Goal: Task Accomplishment & Management: Manage account settings

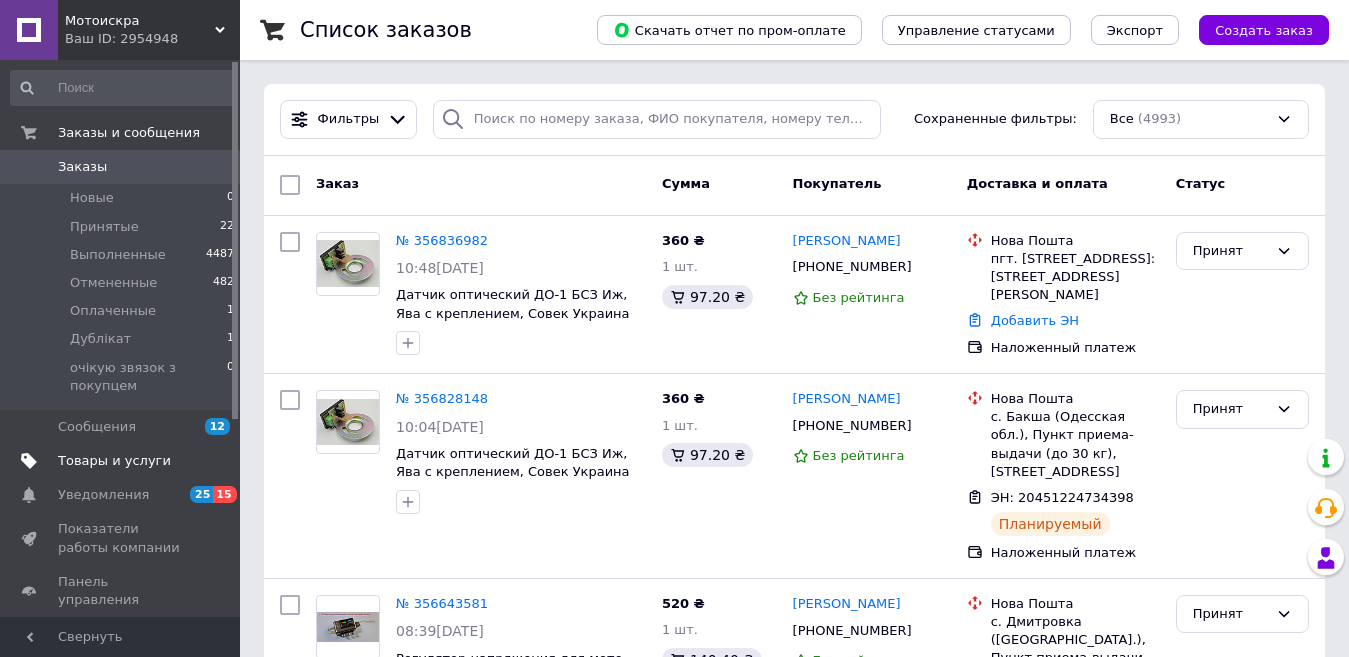
click at [101, 456] on span "Товары и услуги" at bounding box center [114, 461] width 113 height 18
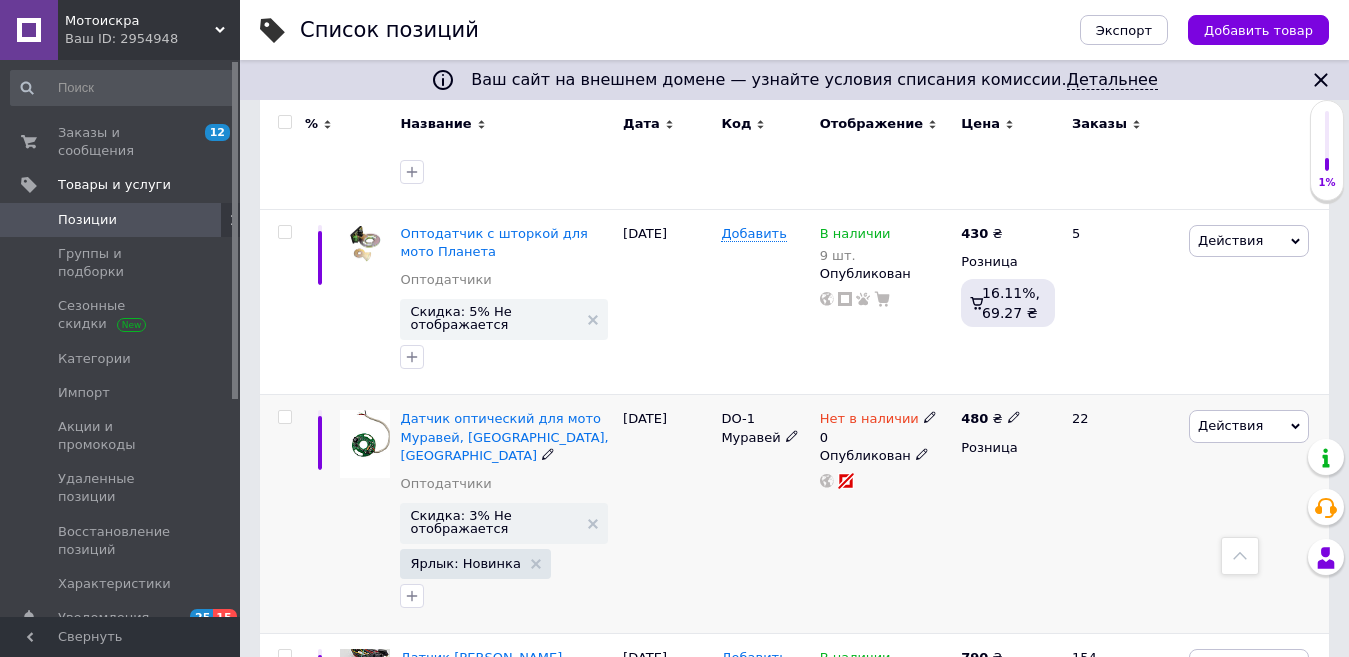
scroll to position [1900, 0]
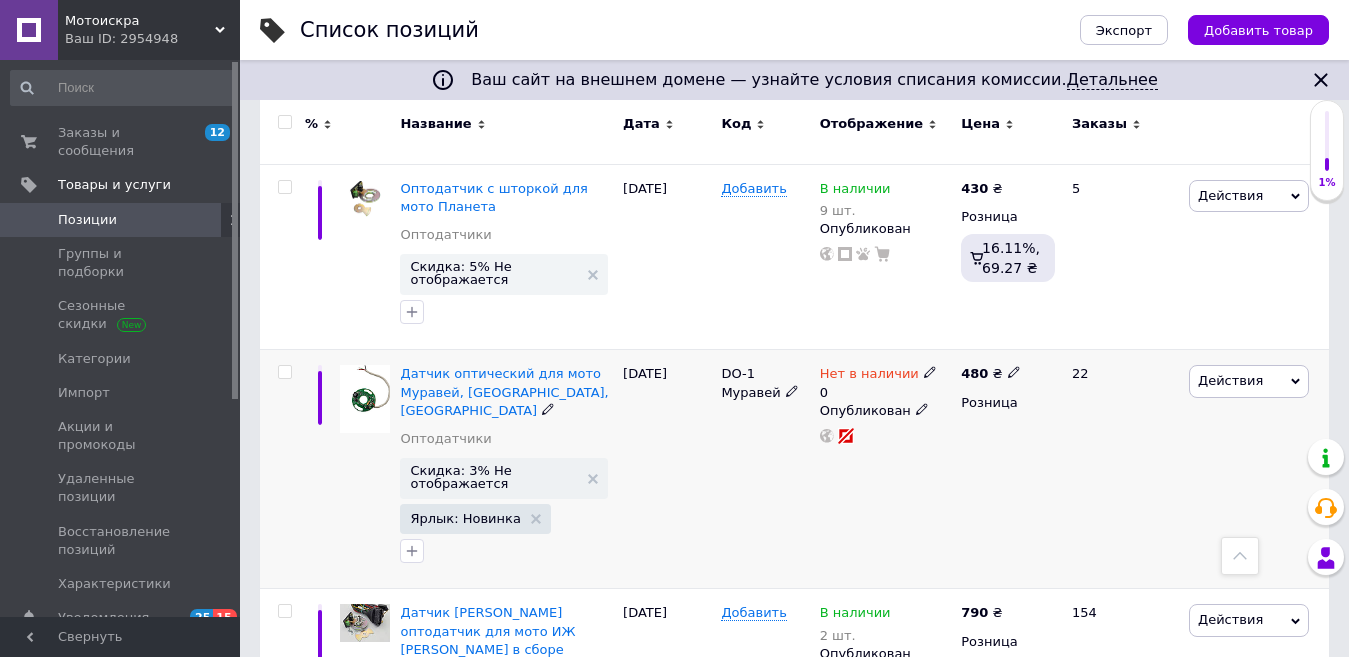
click at [1008, 367] on use at bounding box center [1013, 372] width 11 height 11
drag, startPoint x: 1079, startPoint y: 283, endPoint x: 1034, endPoint y: 282, distance: 45.0
click at [1034, 331] on input "480" at bounding box center [1106, 351] width 152 height 40
type input "550"
click at [1090, 447] on div "22" at bounding box center [1122, 469] width 124 height 239
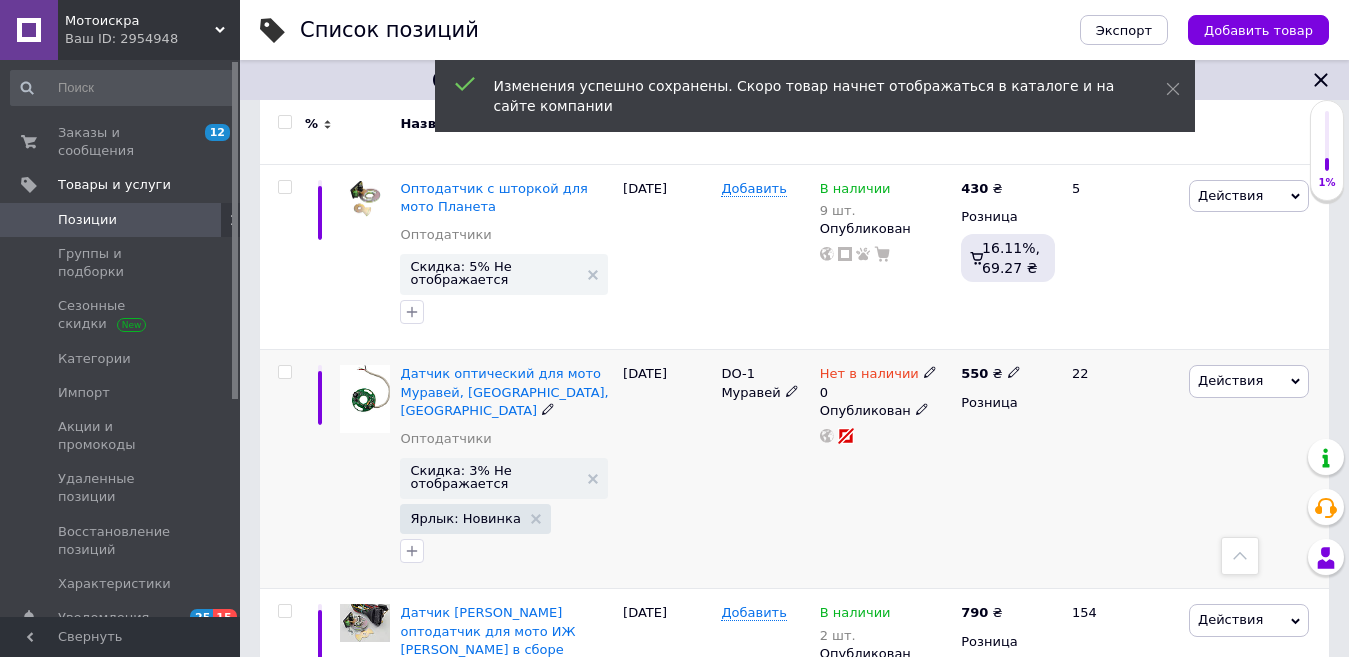
click at [913, 365] on div "Нет в наличии" at bounding box center [878, 374] width 117 height 18
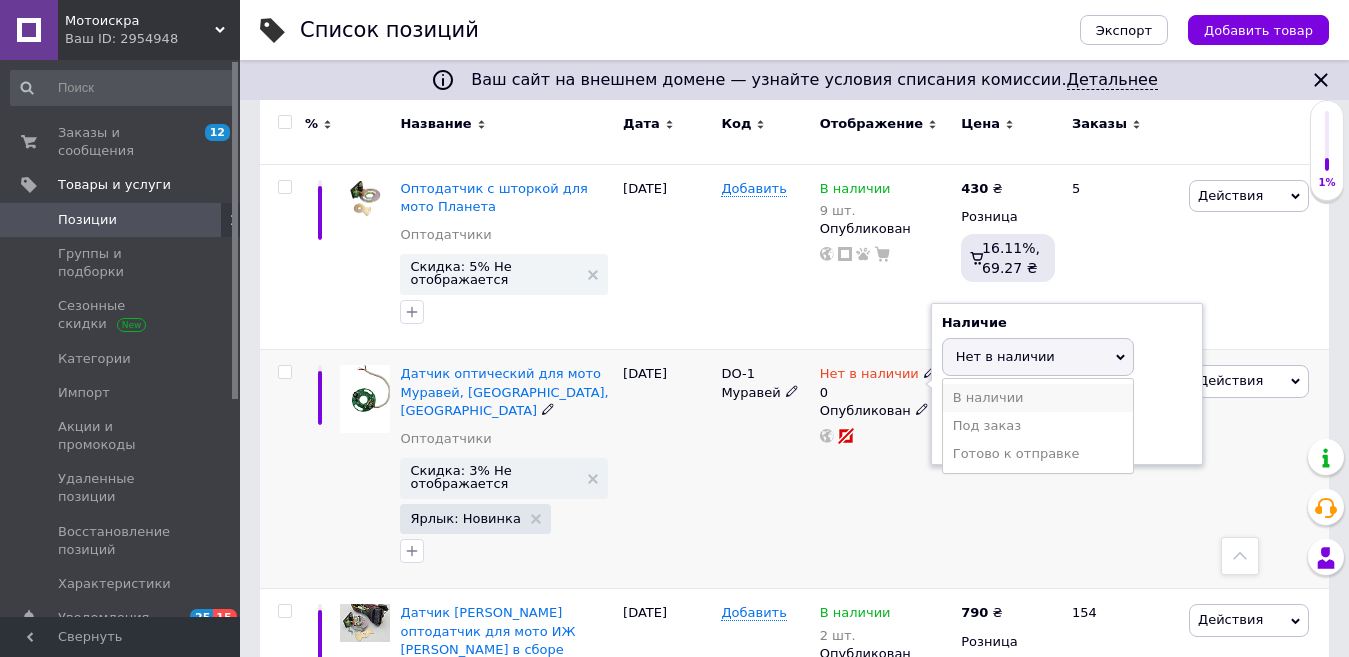
click at [973, 384] on li "В наличии" at bounding box center [1038, 398] width 190 height 28
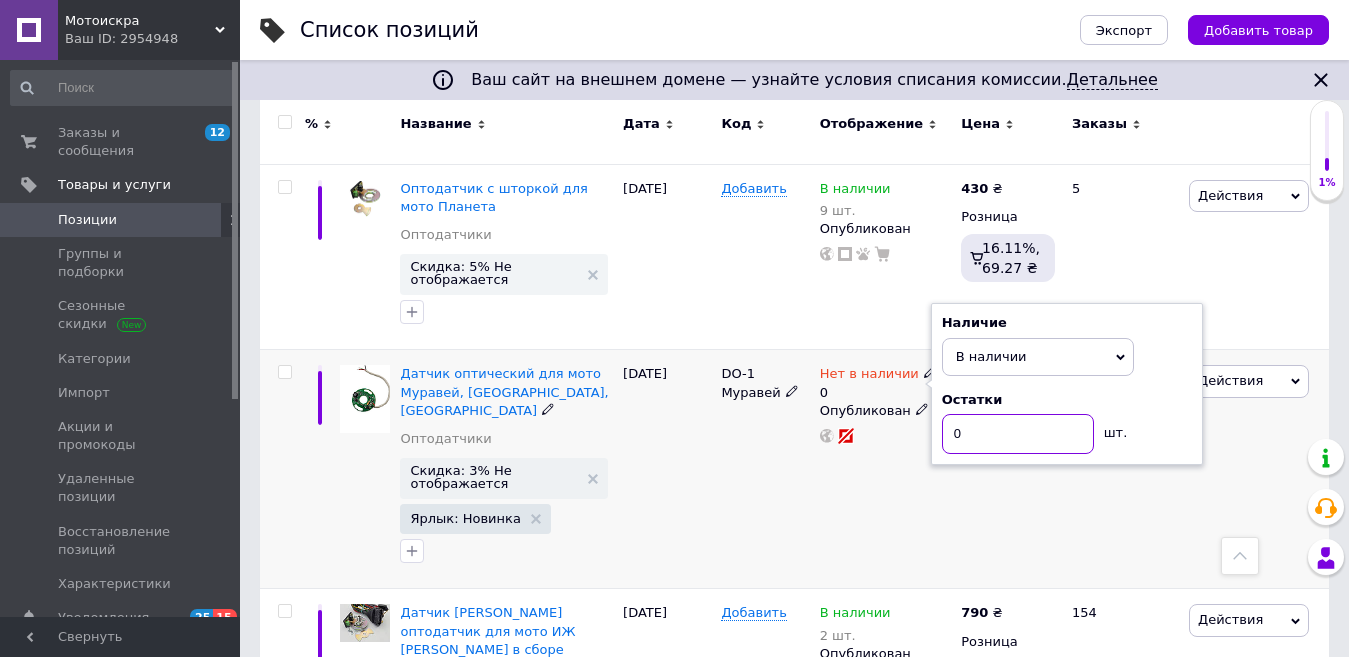
drag, startPoint x: 972, startPoint y: 361, endPoint x: 952, endPoint y: 361, distance: 20.0
click at [952, 414] on input "0" at bounding box center [1018, 434] width 152 height 40
type input "5"
click at [1087, 419] on div "22" at bounding box center [1122, 469] width 124 height 239
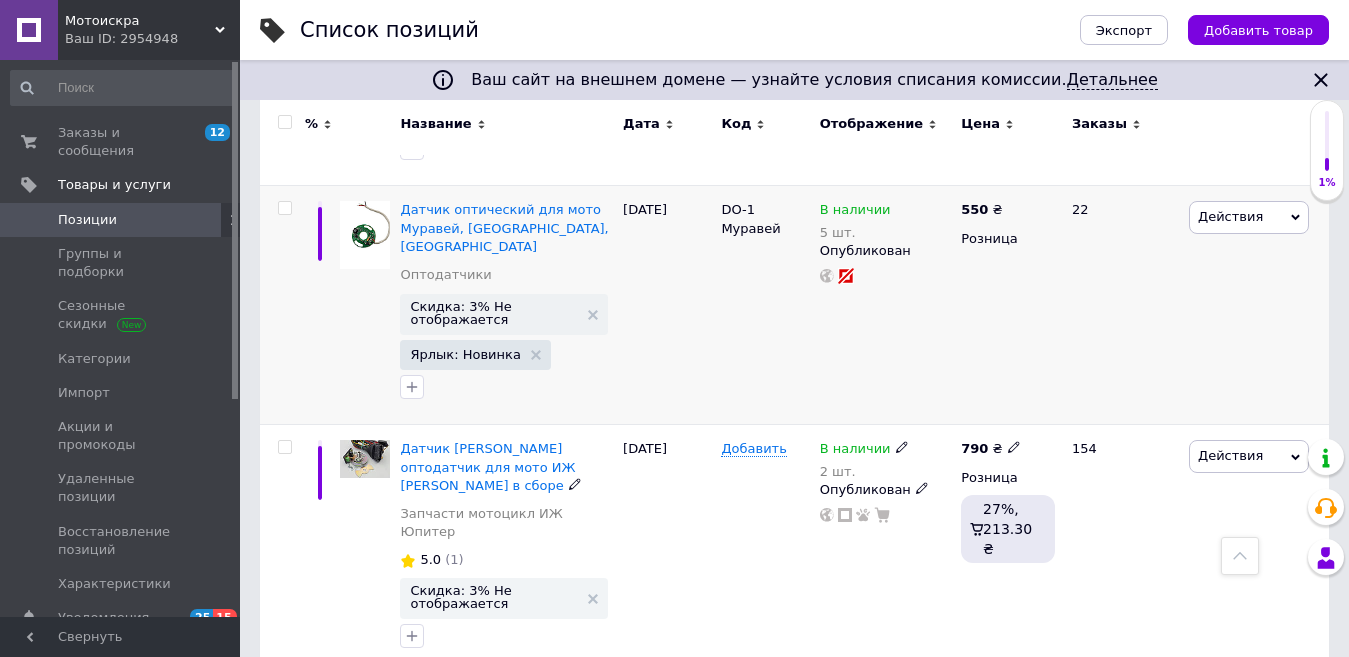
scroll to position [2100, 0]
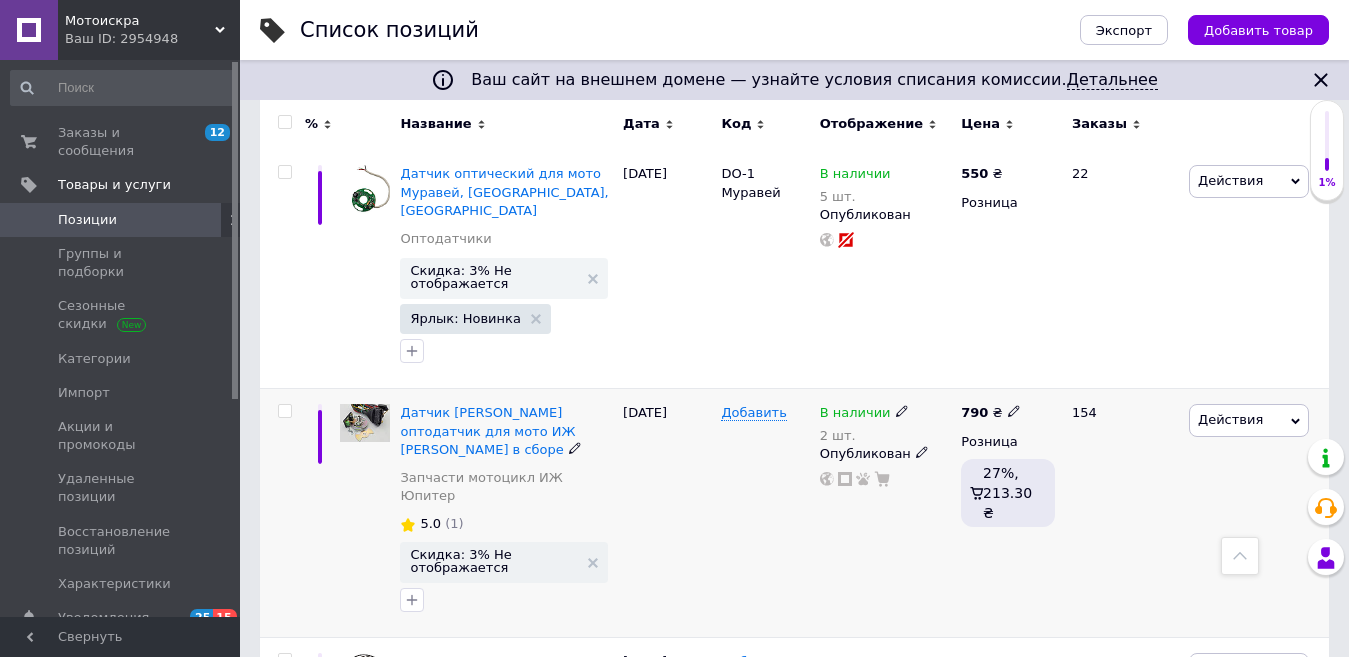
click at [896, 406] on use at bounding box center [901, 411] width 11 height 11
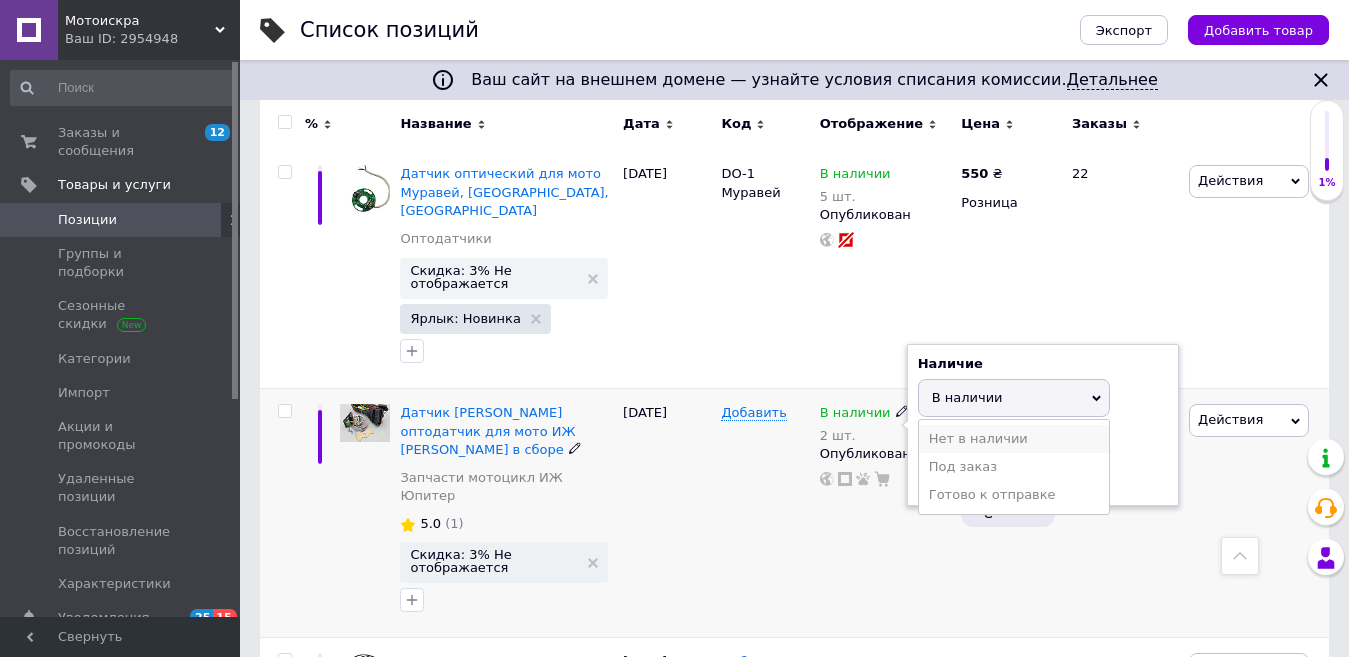
click at [1099, 425] on li "Нет в наличии" at bounding box center [1014, 439] width 190 height 28
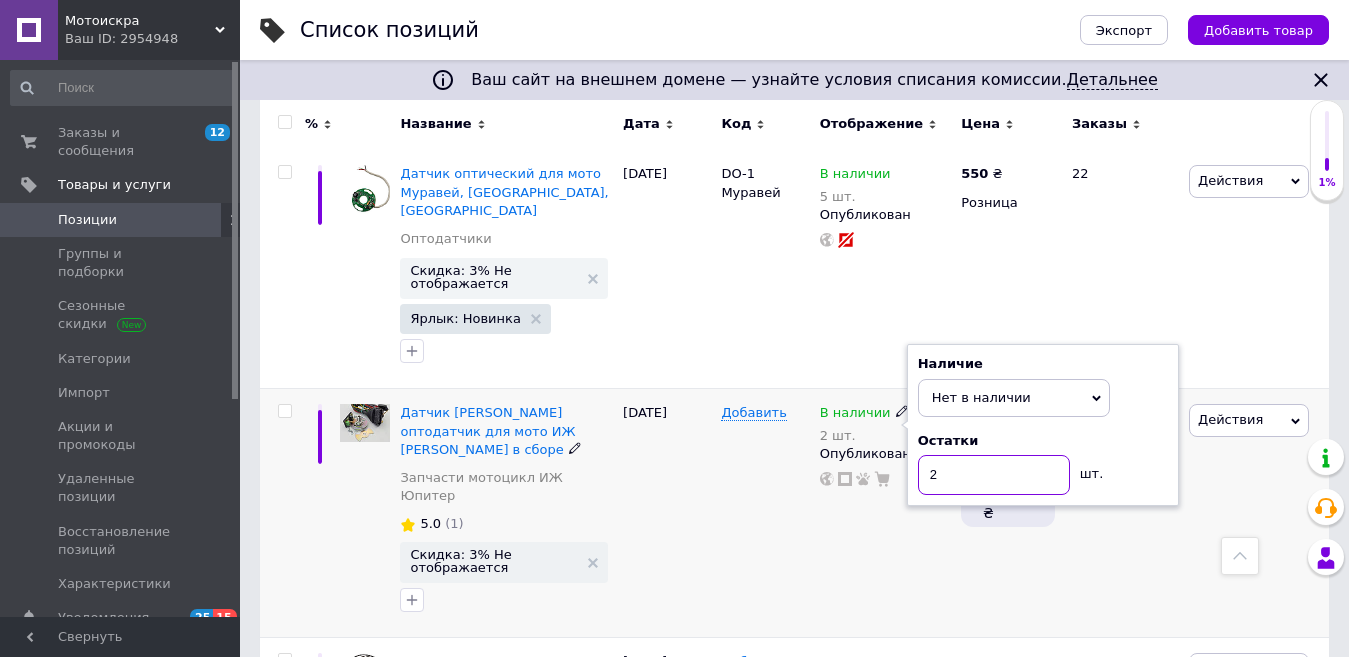
drag, startPoint x: 942, startPoint y: 384, endPoint x: 923, endPoint y: 384, distance: 19.0
click at [923, 455] on input "2" at bounding box center [994, 475] width 152 height 40
type input "5"
click at [1134, 432] on div "154" at bounding box center [1122, 513] width 124 height 249
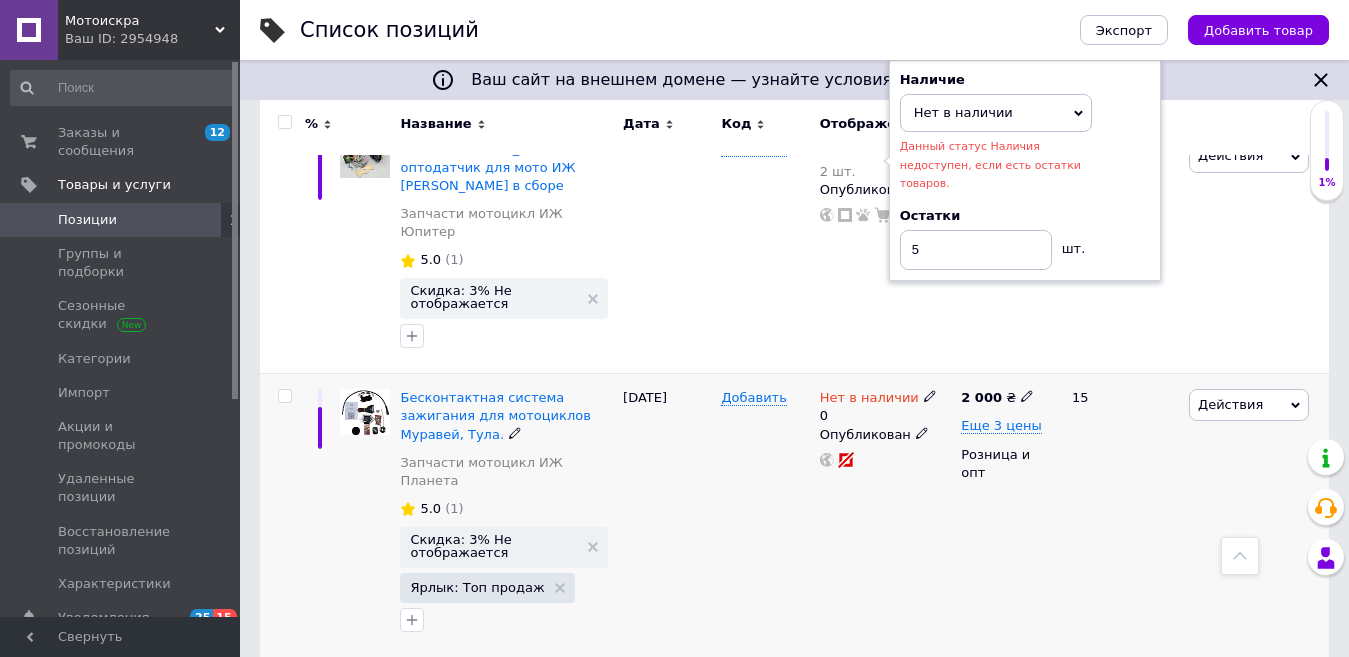
scroll to position [2400, 0]
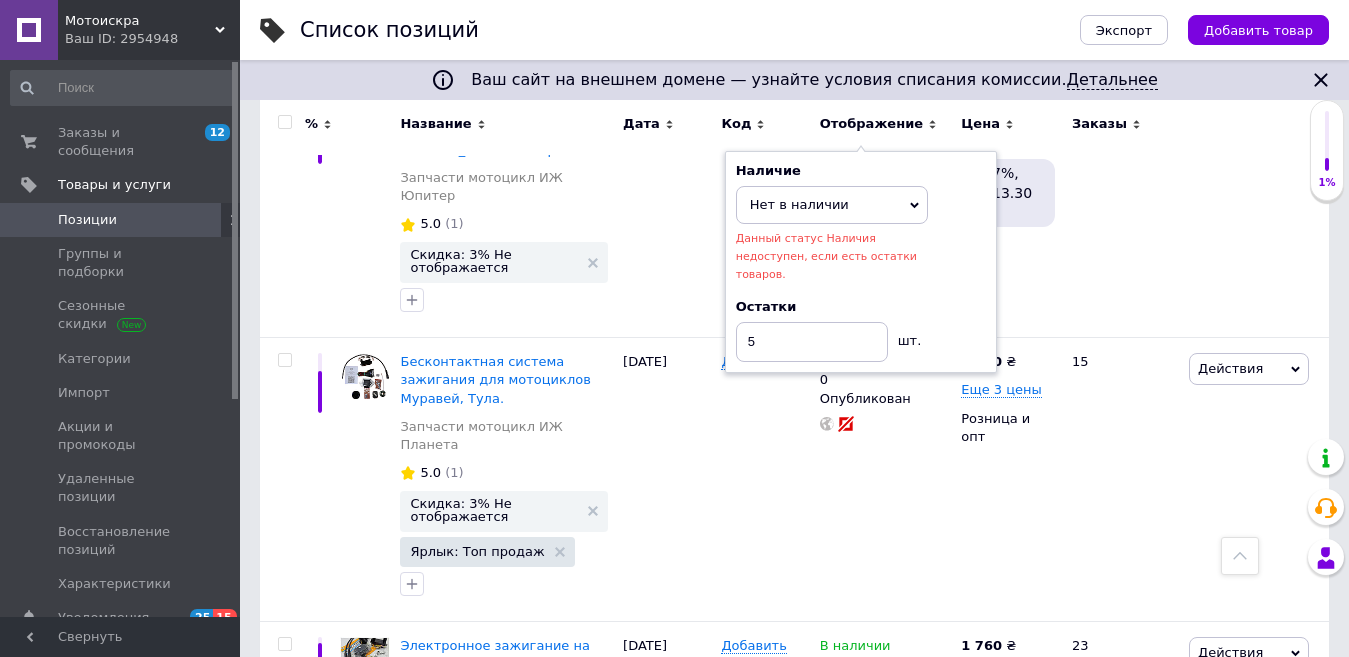
click at [915, 202] on icon at bounding box center [914, 205] width 9 height 6
click at [821, 232] on li "В наличии" at bounding box center [832, 246] width 190 height 28
click at [1154, 180] on div "154" at bounding box center [1122, 213] width 124 height 249
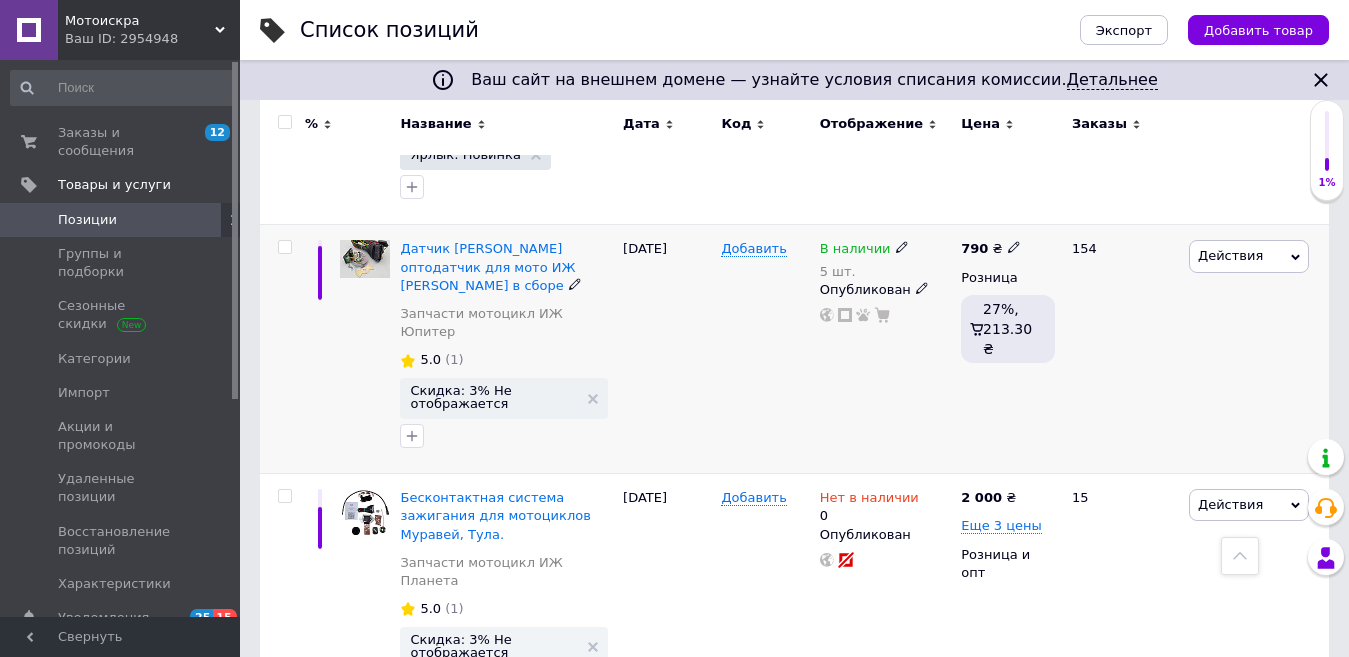
scroll to position [2300, 0]
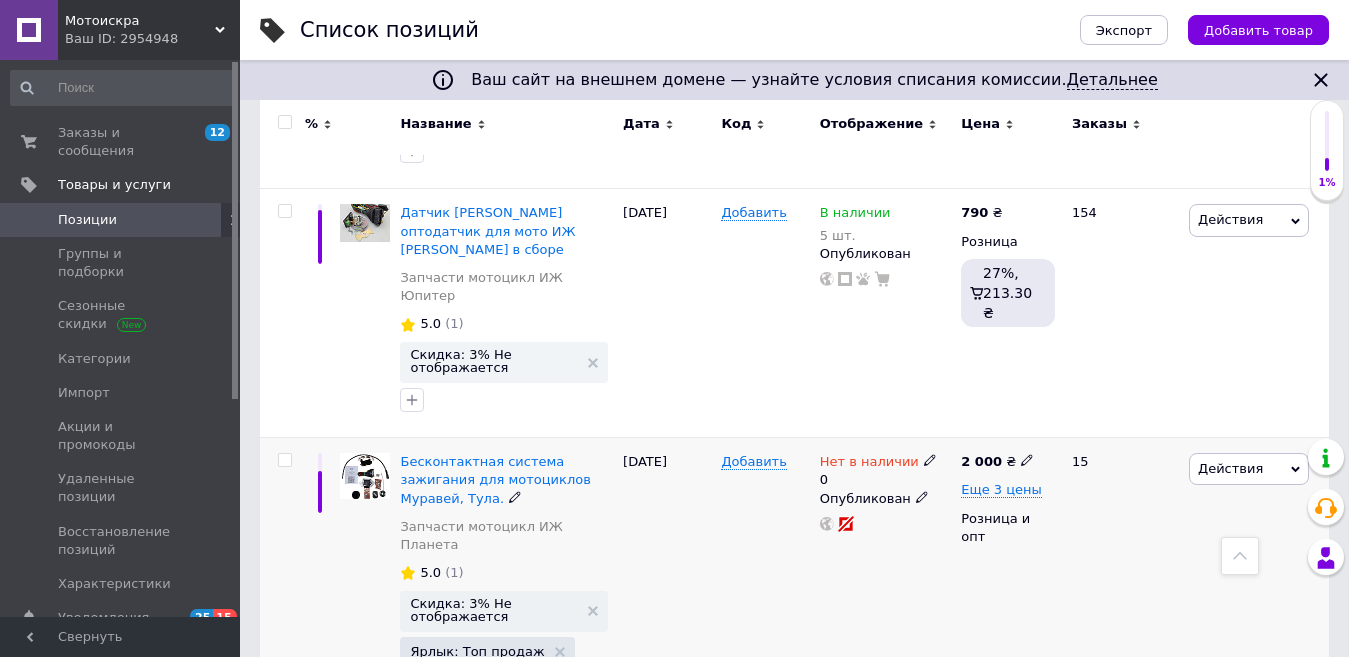
click at [924, 454] on icon at bounding box center [930, 460] width 12 height 12
click at [1033, 472] on li "В наличии" at bounding box center [1038, 486] width 190 height 28
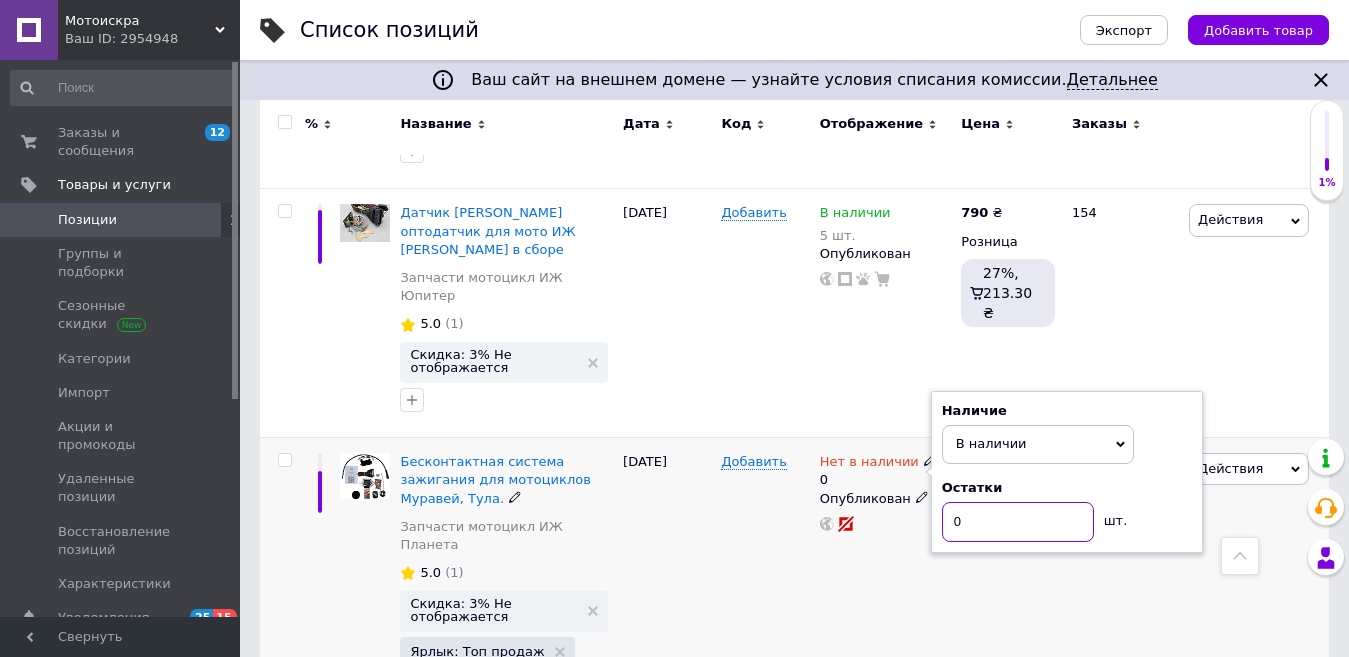
drag, startPoint x: 977, startPoint y: 395, endPoint x: 952, endPoint y: 394, distance: 25.0
click at [952, 502] on input "0" at bounding box center [1018, 522] width 152 height 40
type input "1"
click at [1099, 444] on div "15" at bounding box center [1122, 580] width 124 height 284
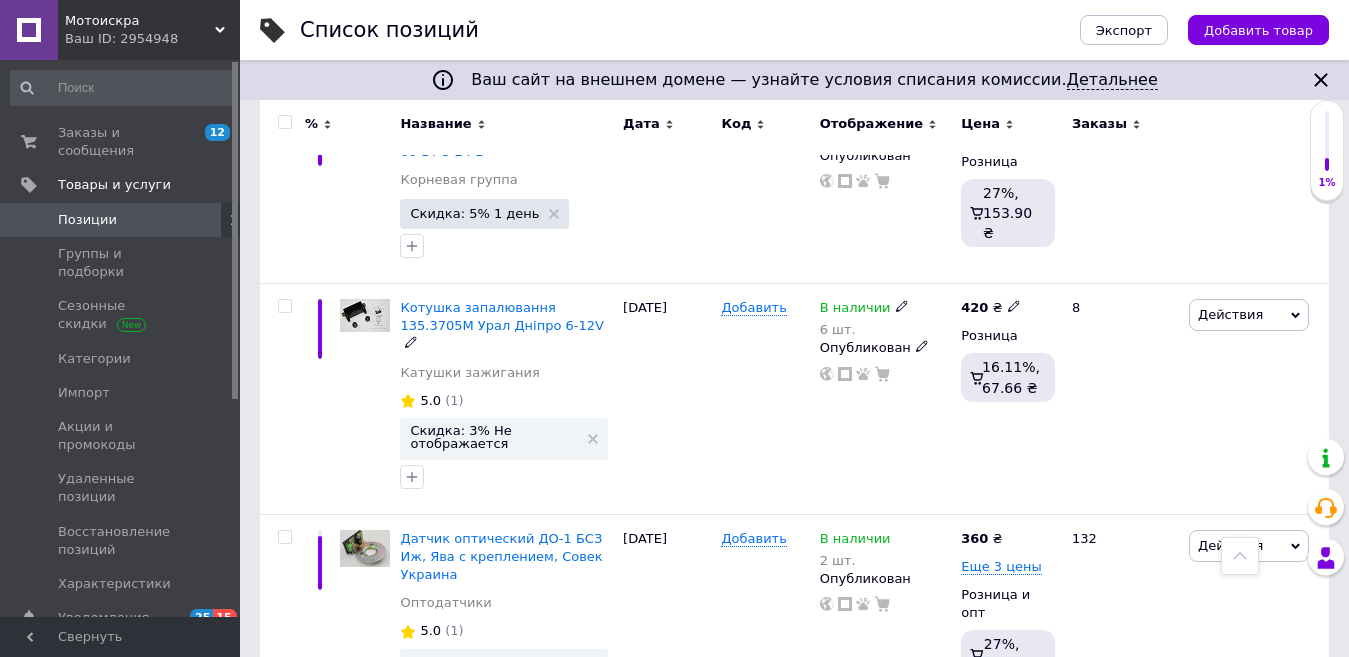
scroll to position [3200, 0]
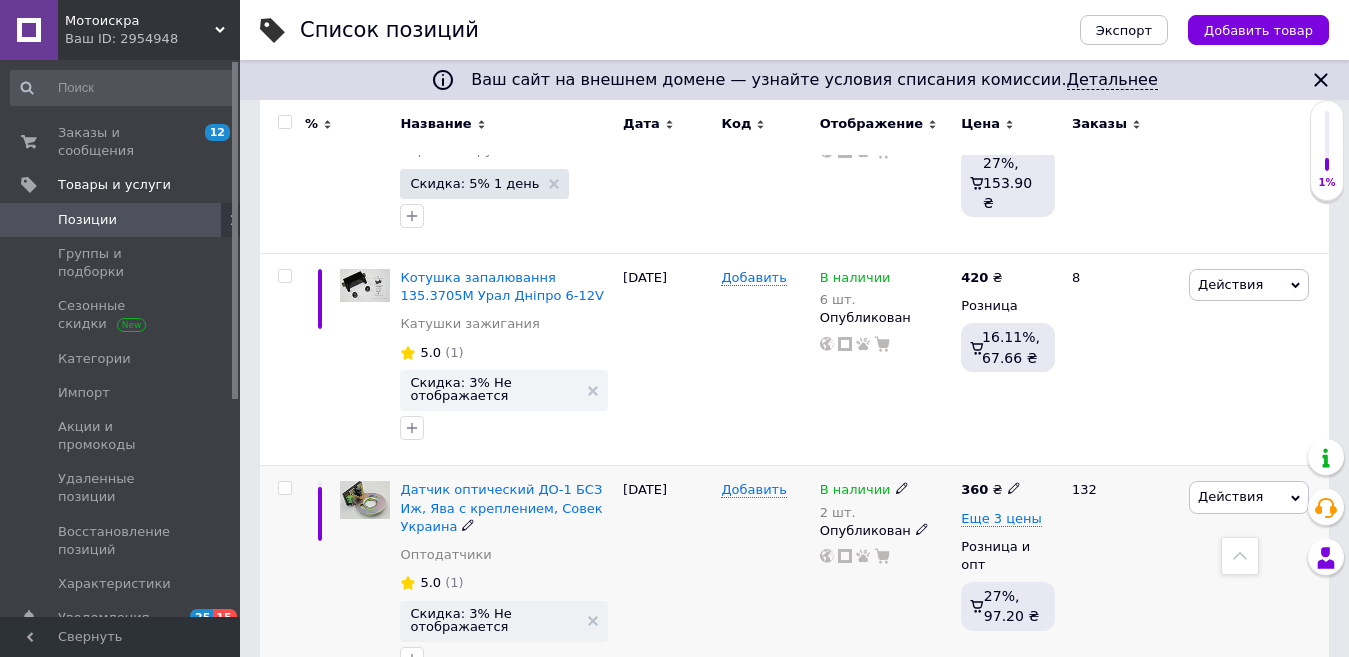
click at [896, 482] on icon at bounding box center [902, 488] width 12 height 12
click at [1142, 509] on div "Остатки" at bounding box center [1043, 518] width 250 height 18
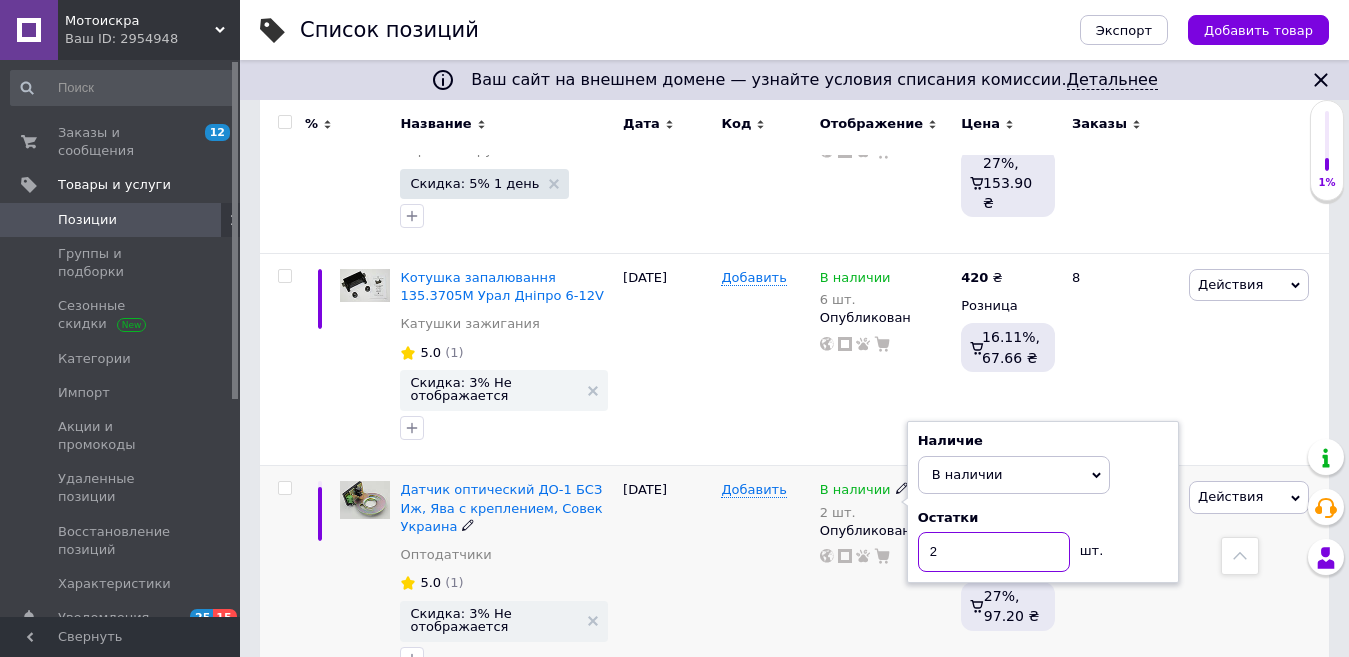
drag, startPoint x: 960, startPoint y: 366, endPoint x: 925, endPoint y: 366, distance: 35.0
click at [925, 532] on input "2" at bounding box center [994, 552] width 152 height 40
type input "5"
click at [1136, 466] on div "132" at bounding box center [1122, 581] width 124 height 231
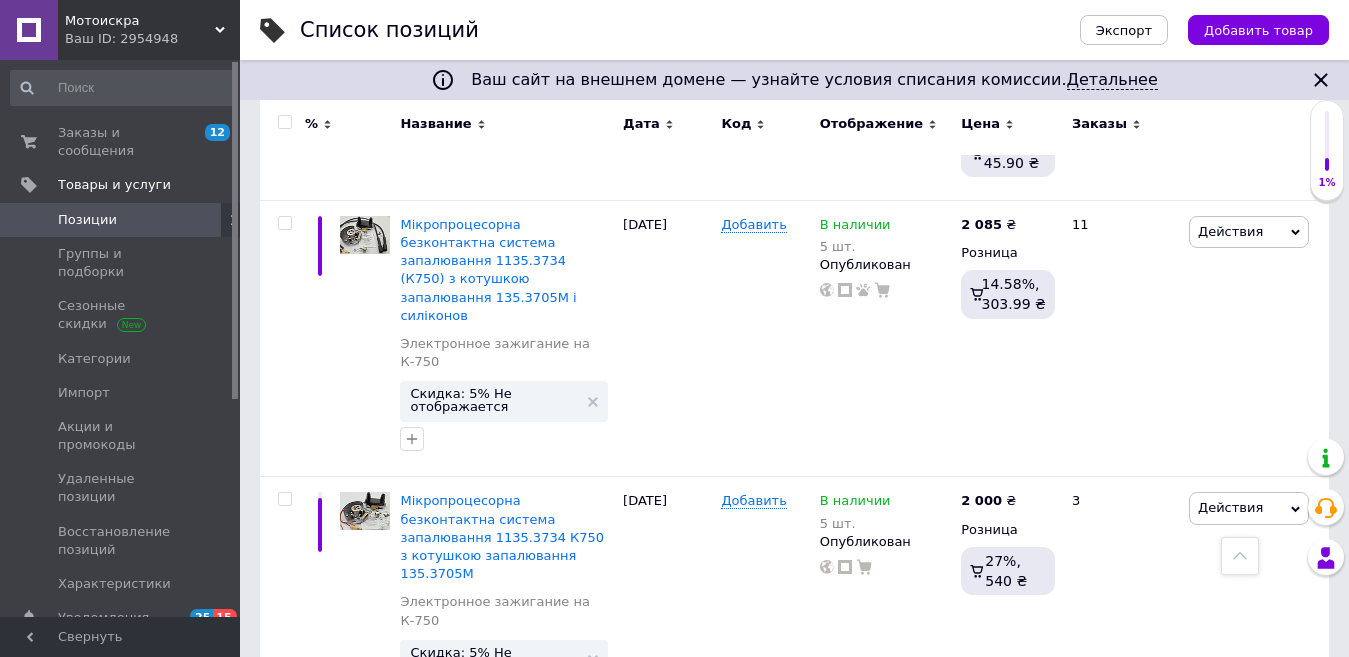
scroll to position [4151, 0]
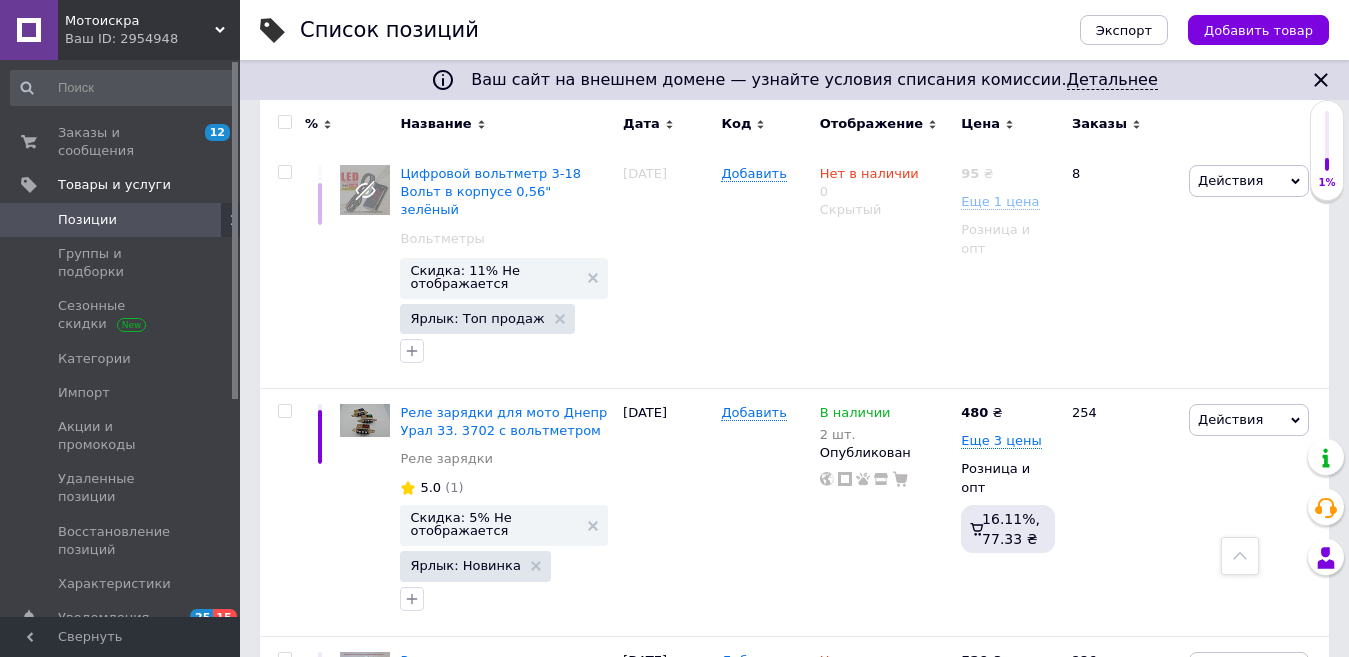
scroll to position [900, 0]
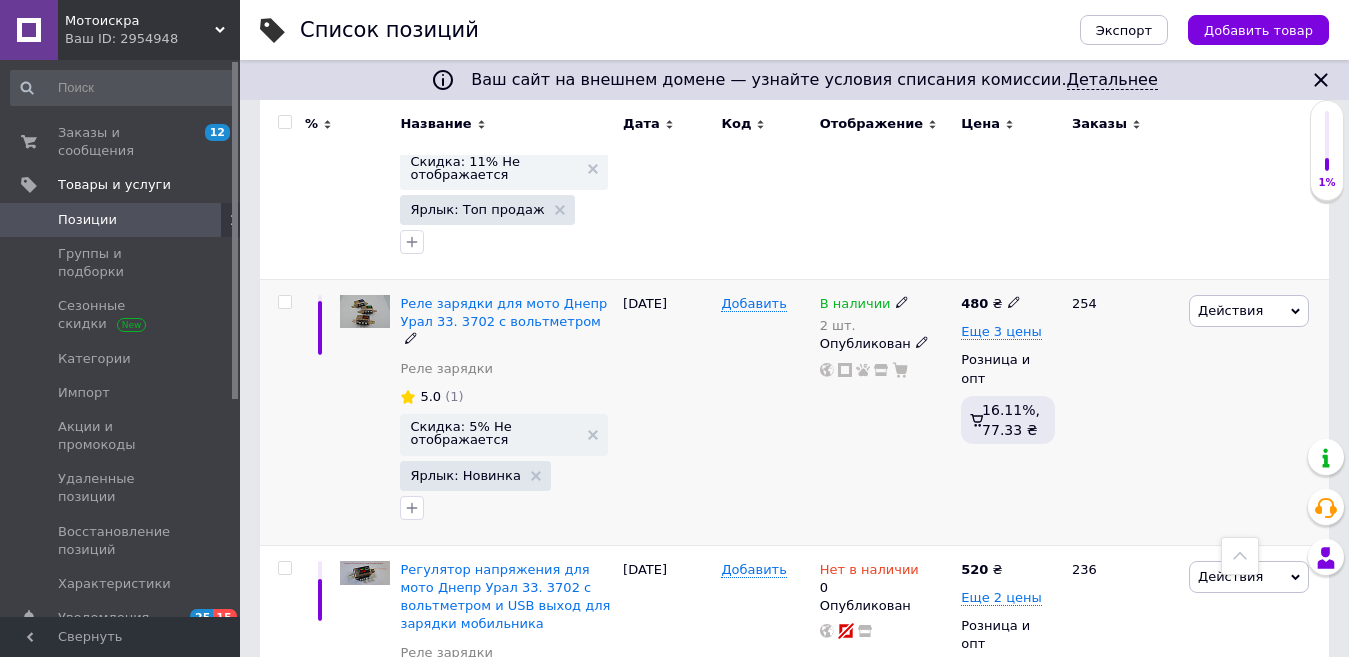
click at [896, 296] on icon at bounding box center [902, 302] width 12 height 12
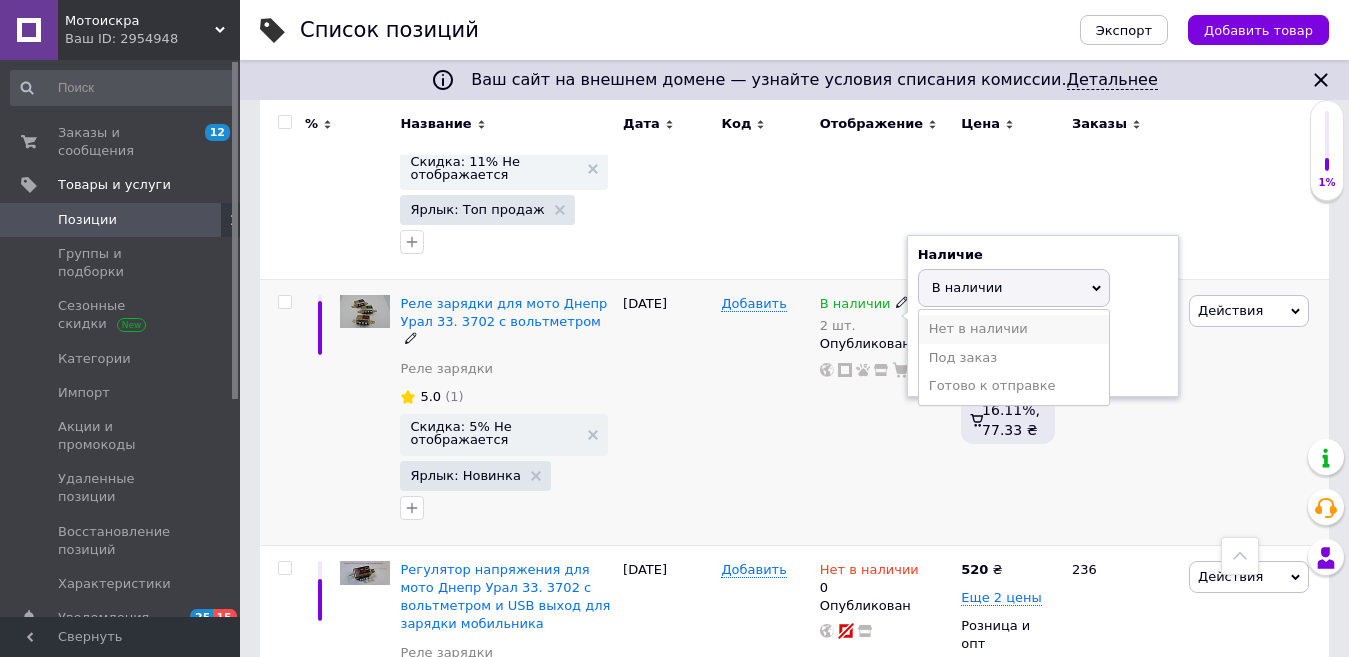
click at [1095, 315] on li "Нет в наличии" at bounding box center [1014, 329] width 190 height 28
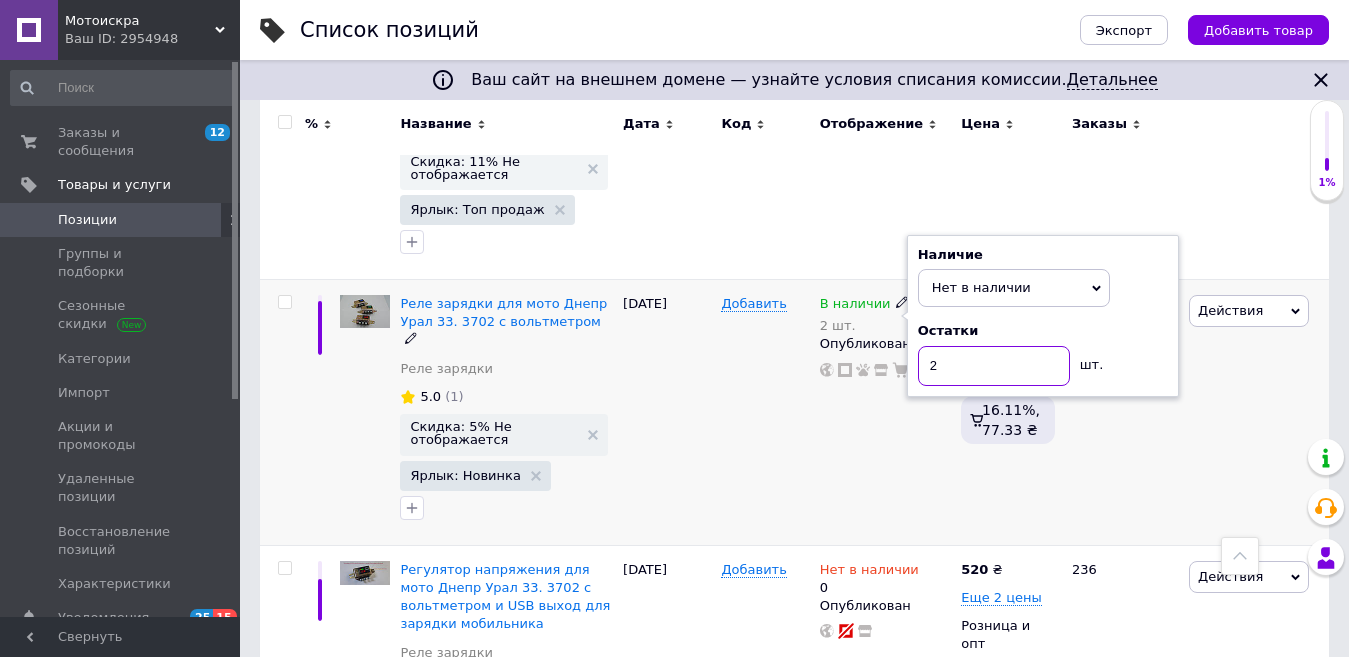
drag, startPoint x: 950, startPoint y: 328, endPoint x: 919, endPoint y: 328, distance: 31.0
click at [919, 346] on input "2" at bounding box center [994, 366] width 152 height 40
type input "12"
click at [1190, 393] on div "Действия Редактировать Поднять в начало группы Копировать Скидка Подарок Сопутс…" at bounding box center [1256, 413] width 145 height 266
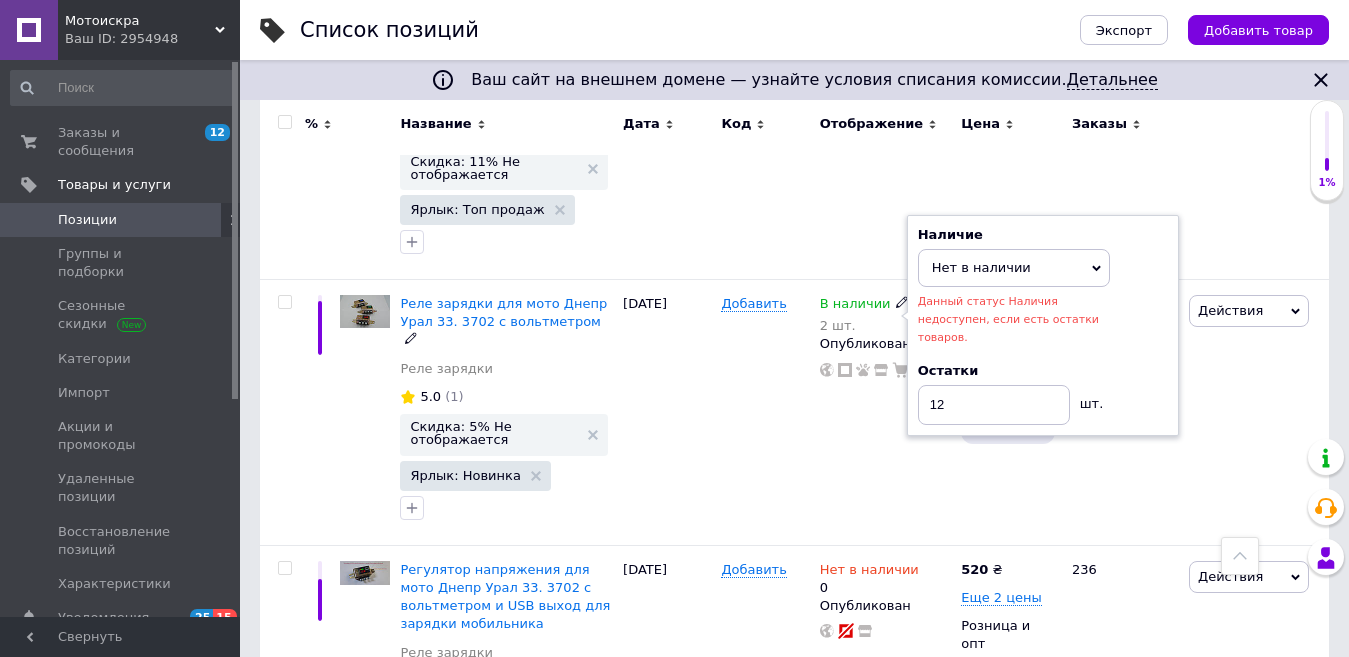
click at [1094, 264] on icon at bounding box center [1096, 268] width 9 height 9
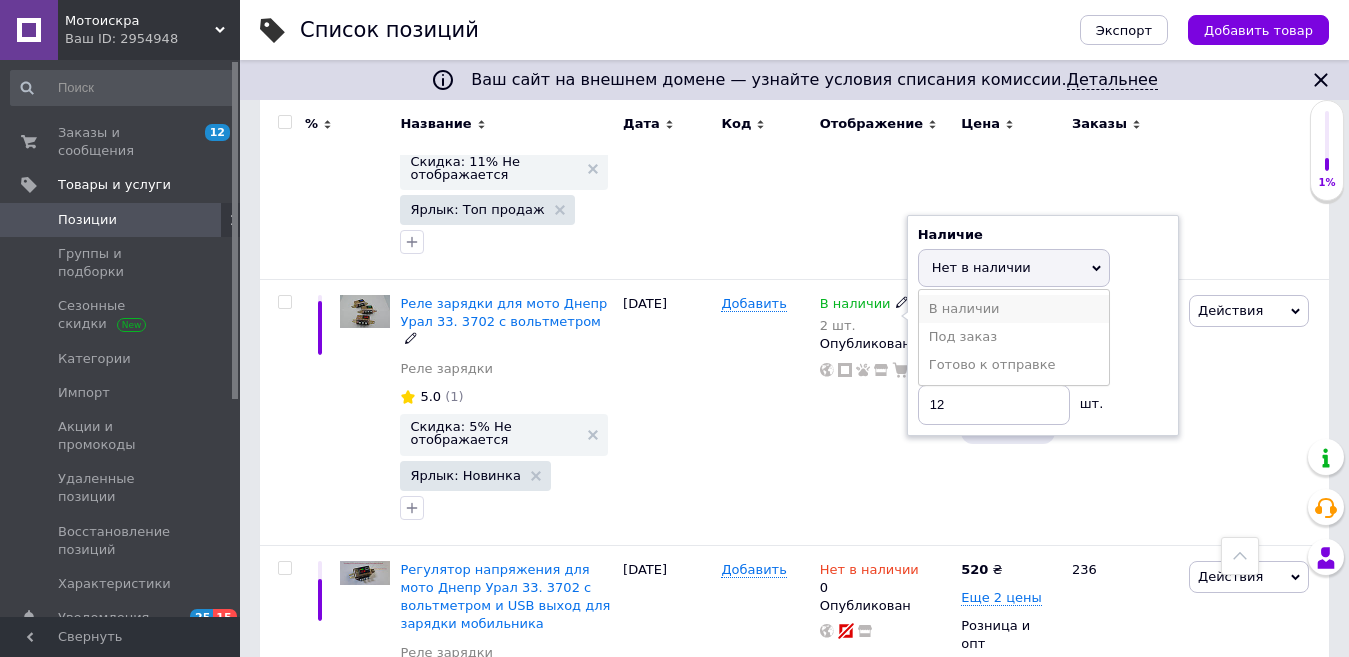
click at [1044, 295] on li "В наличии" at bounding box center [1014, 309] width 190 height 28
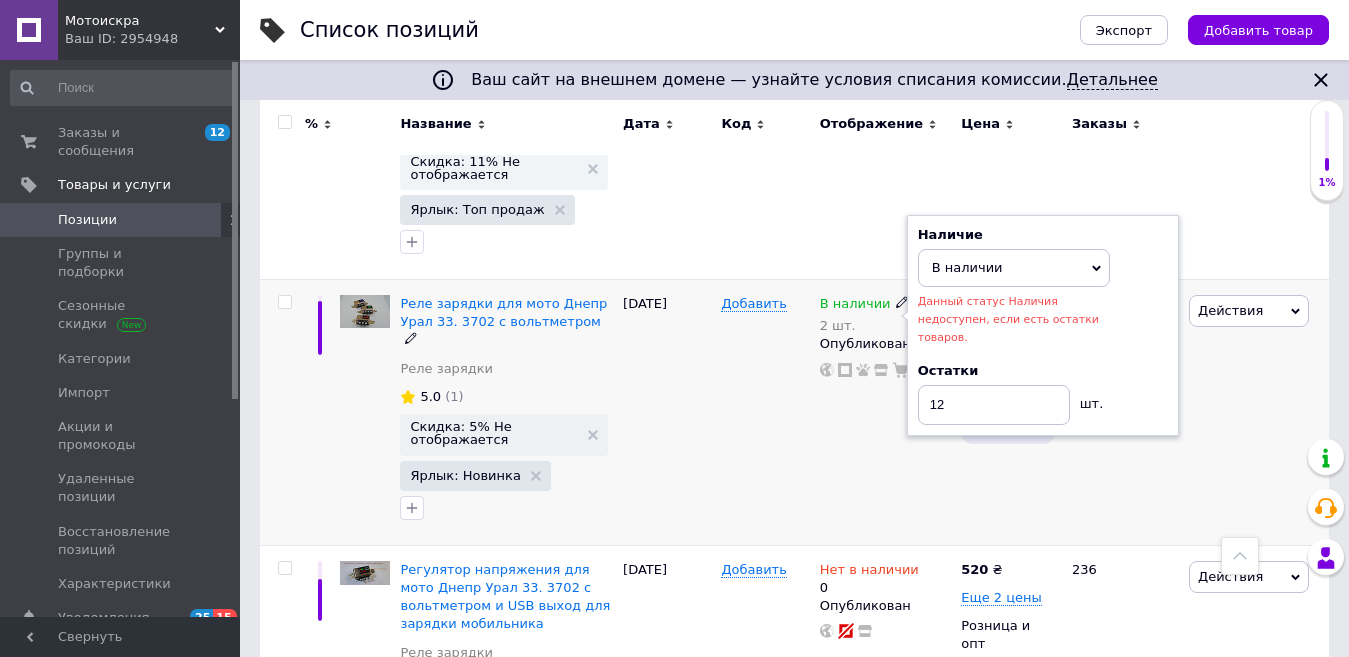
click at [1155, 419] on div "254" at bounding box center [1122, 413] width 124 height 266
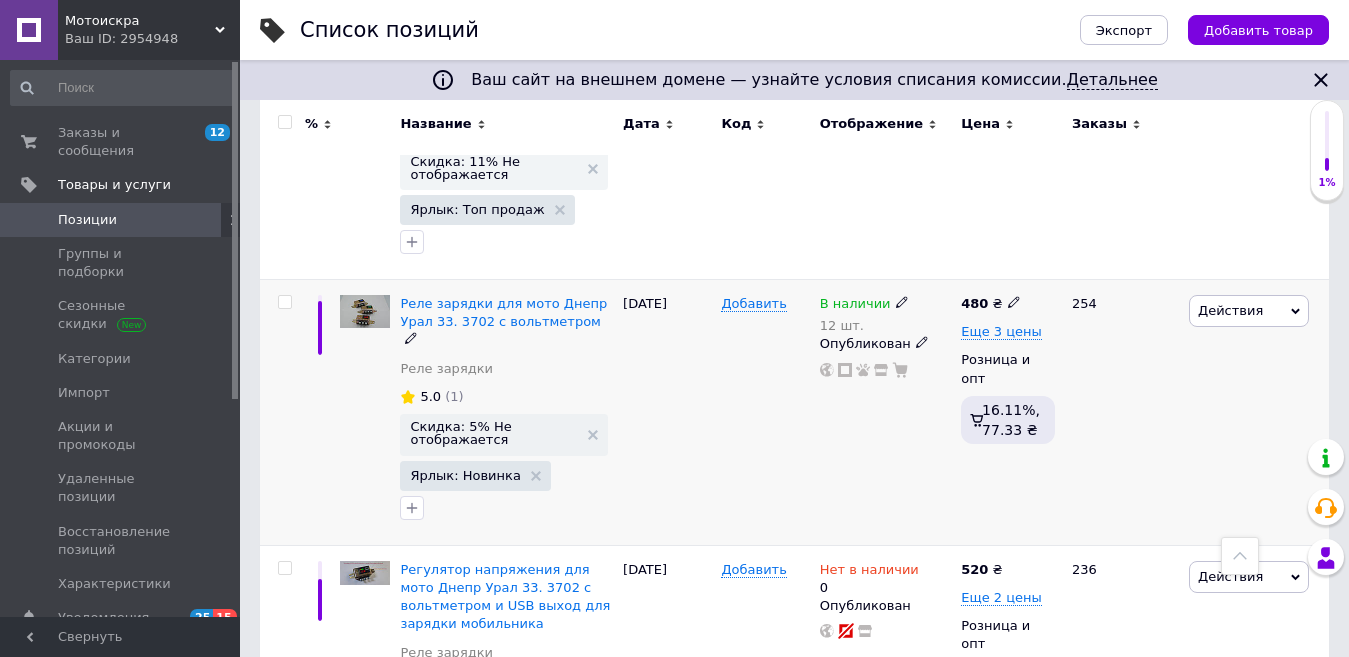
click at [896, 296] on icon at bounding box center [902, 302] width 12 height 12
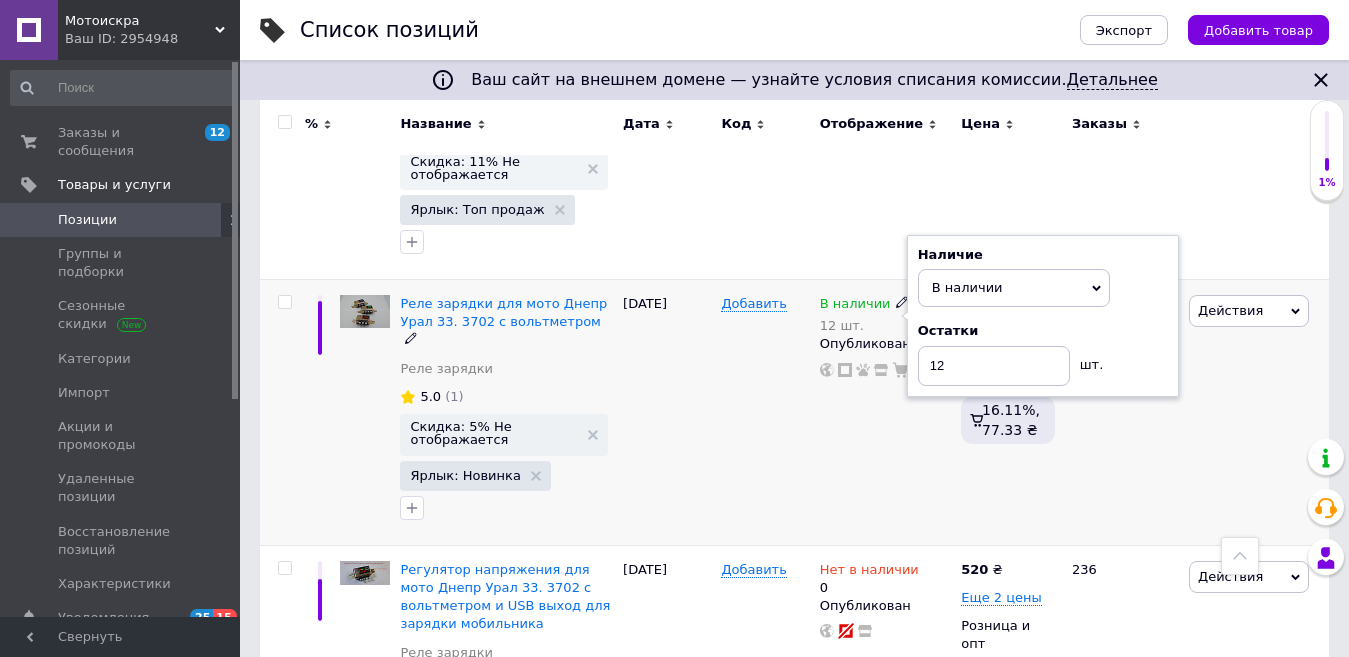
click at [1137, 322] on div "Остатки" at bounding box center [1043, 331] width 250 height 18
drag, startPoint x: 951, startPoint y: 332, endPoint x: 931, endPoint y: 330, distance: 20.1
click at [931, 346] on input "12" at bounding box center [994, 366] width 152 height 40
type input "2"
click at [1213, 404] on div "Действия Редактировать Поднять в начало группы Копировать Скидка Подарок Сопутс…" at bounding box center [1256, 413] width 145 height 266
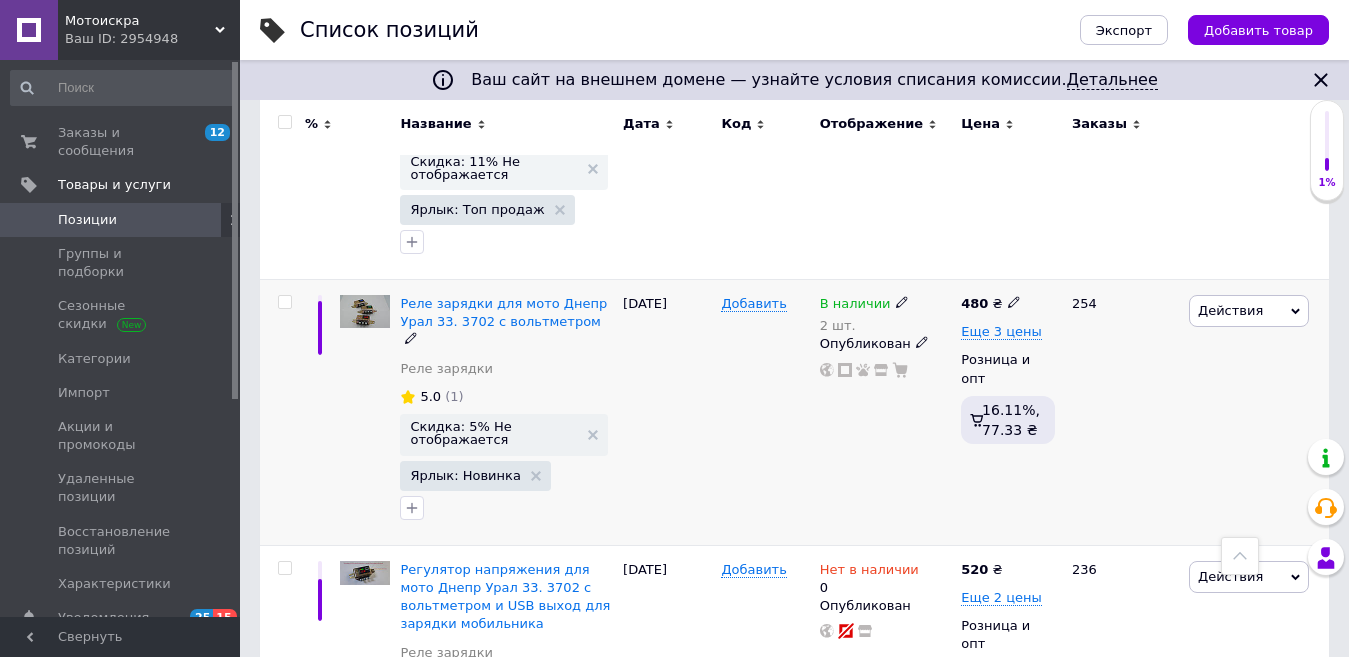
scroll to position [1000, 0]
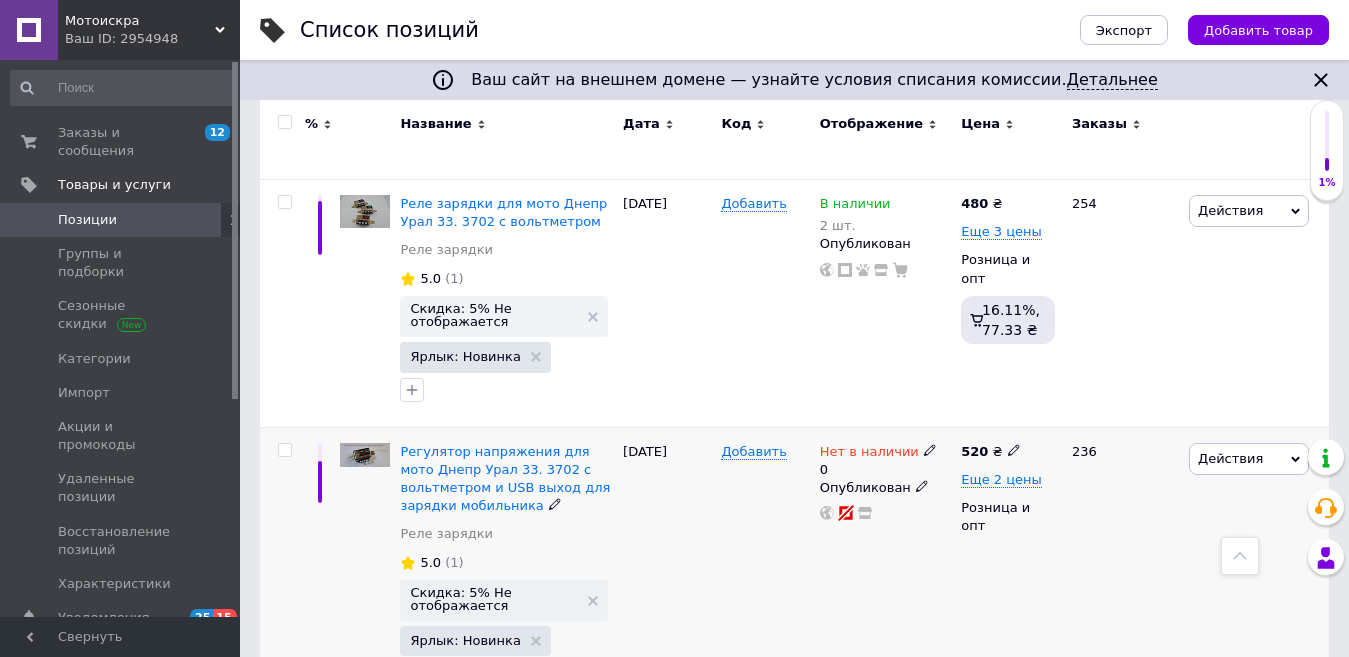
click at [924, 444] on icon at bounding box center [930, 450] width 12 height 12
click at [1023, 461] on li "В наличии" at bounding box center [1038, 475] width 190 height 28
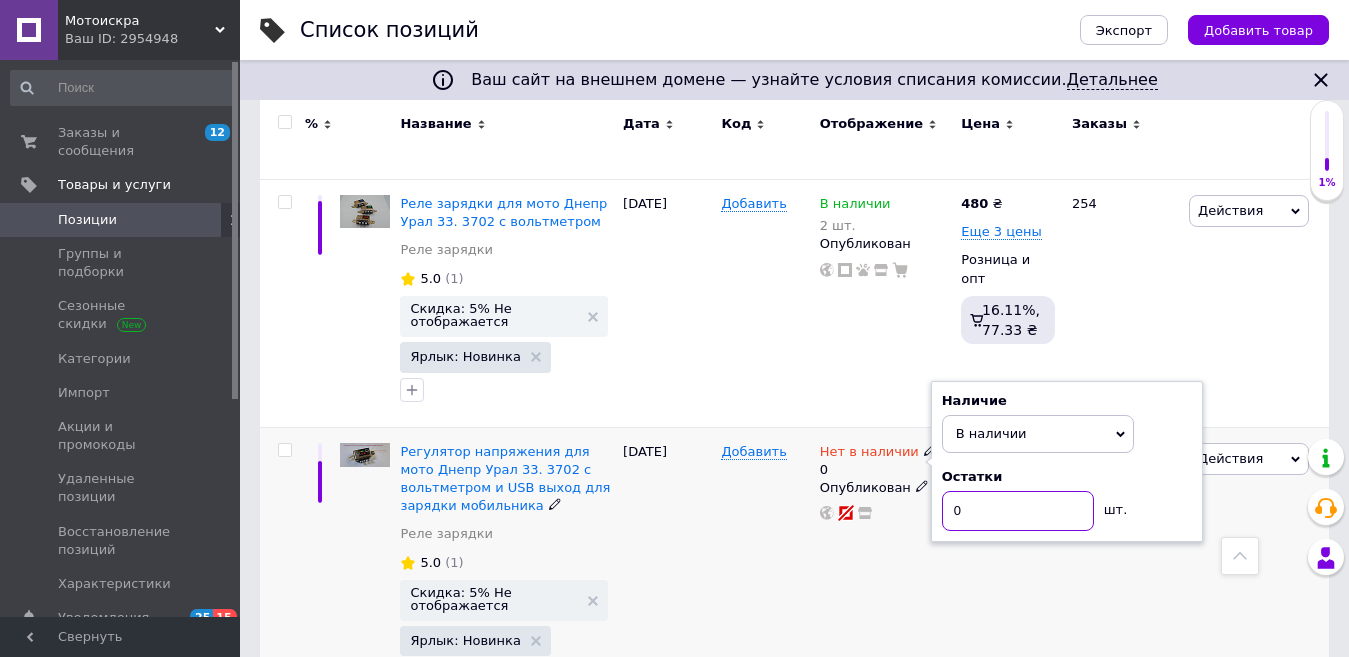
drag, startPoint x: 988, startPoint y: 476, endPoint x: 953, endPoint y: 469, distance: 35.7
click at [953, 491] on input "0" at bounding box center [1018, 511] width 152 height 40
type input "2"
click at [1092, 569] on div "236" at bounding box center [1122, 569] width 124 height 284
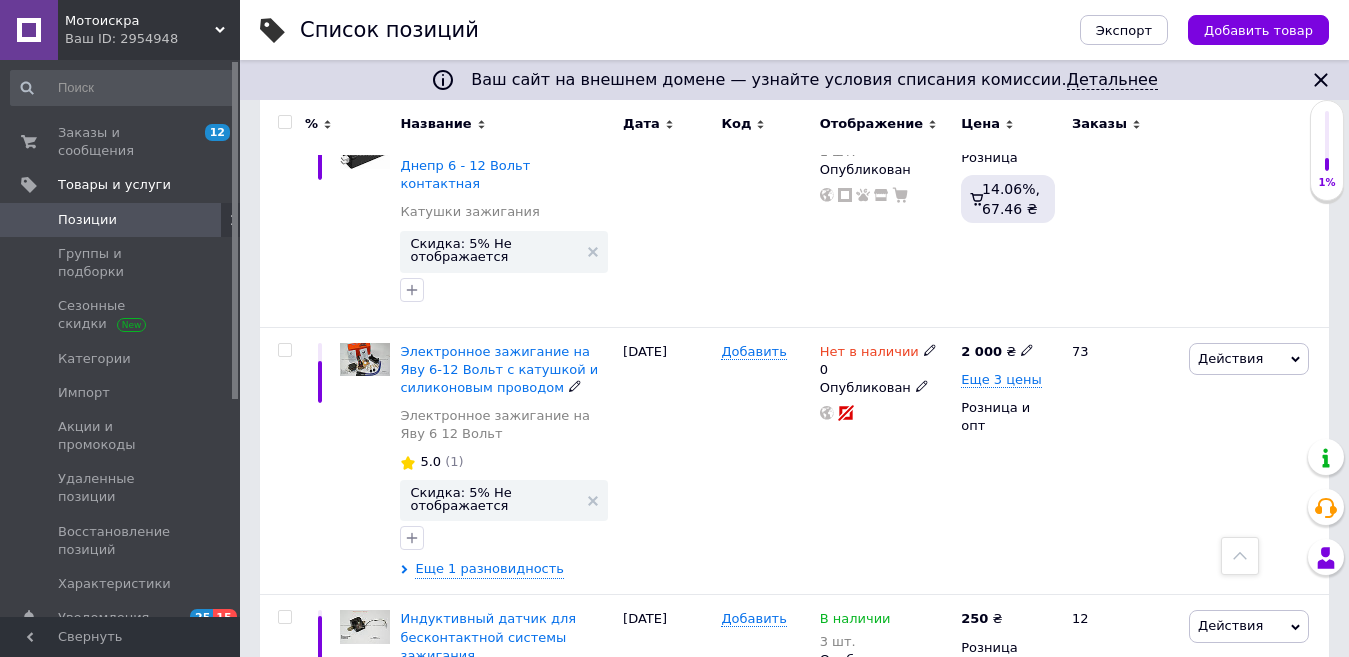
scroll to position [4170, 0]
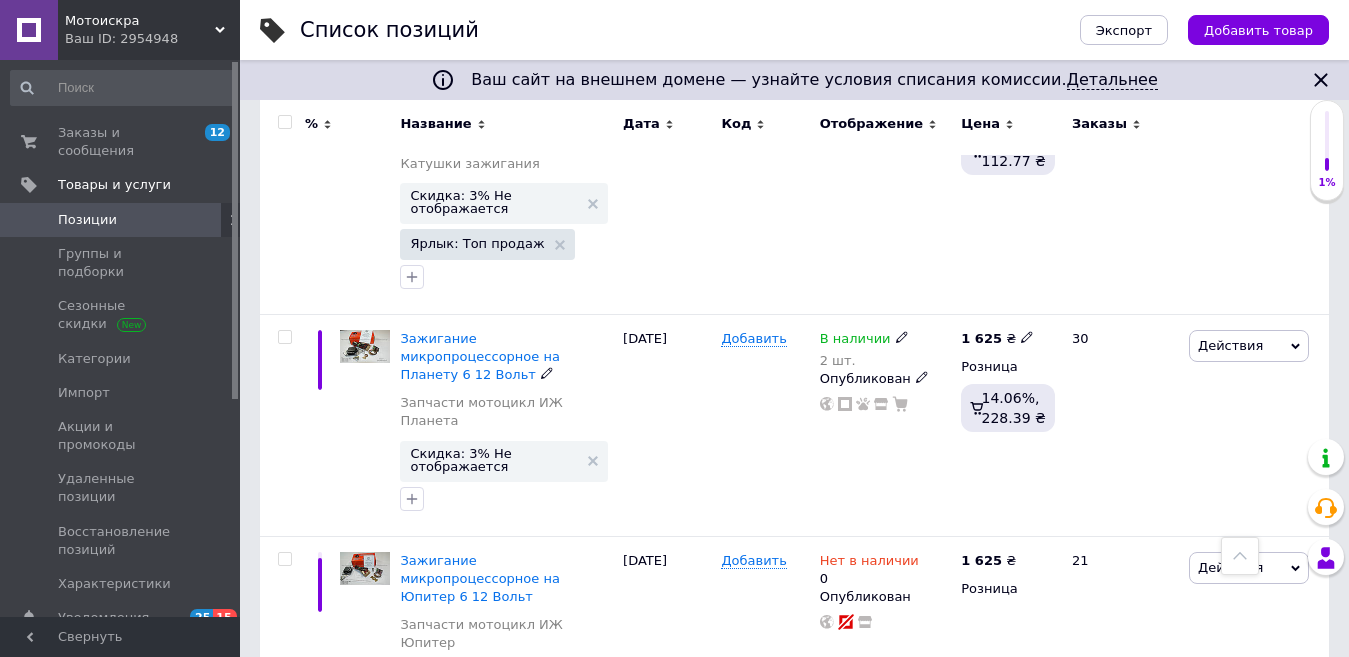
scroll to position [1196, 0]
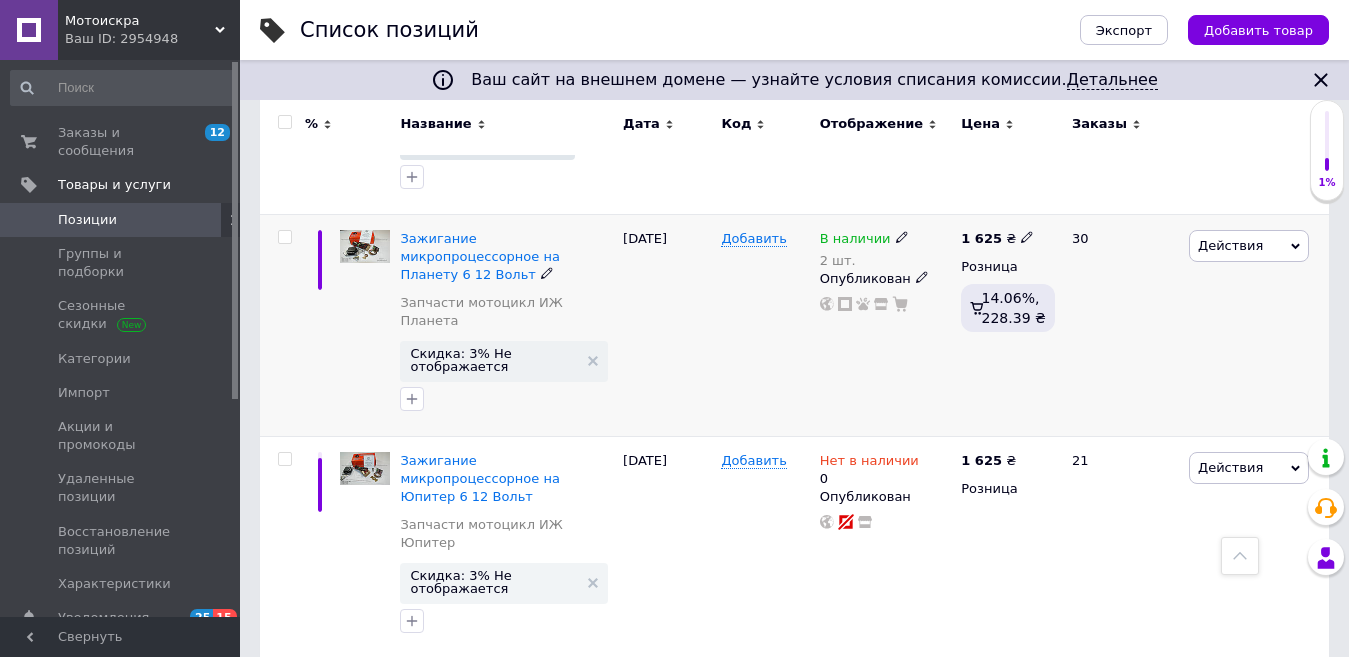
click at [1021, 231] on icon at bounding box center [1027, 237] width 12 height 12
drag, startPoint x: 1083, startPoint y: 203, endPoint x: 1063, endPoint y: 201, distance: 20.1
click at [1063, 201] on input "1625" at bounding box center [1117, 215] width 152 height 40
click at [1146, 346] on div "30" at bounding box center [1122, 325] width 124 height 222
click at [896, 231] on icon at bounding box center [902, 237] width 12 height 12
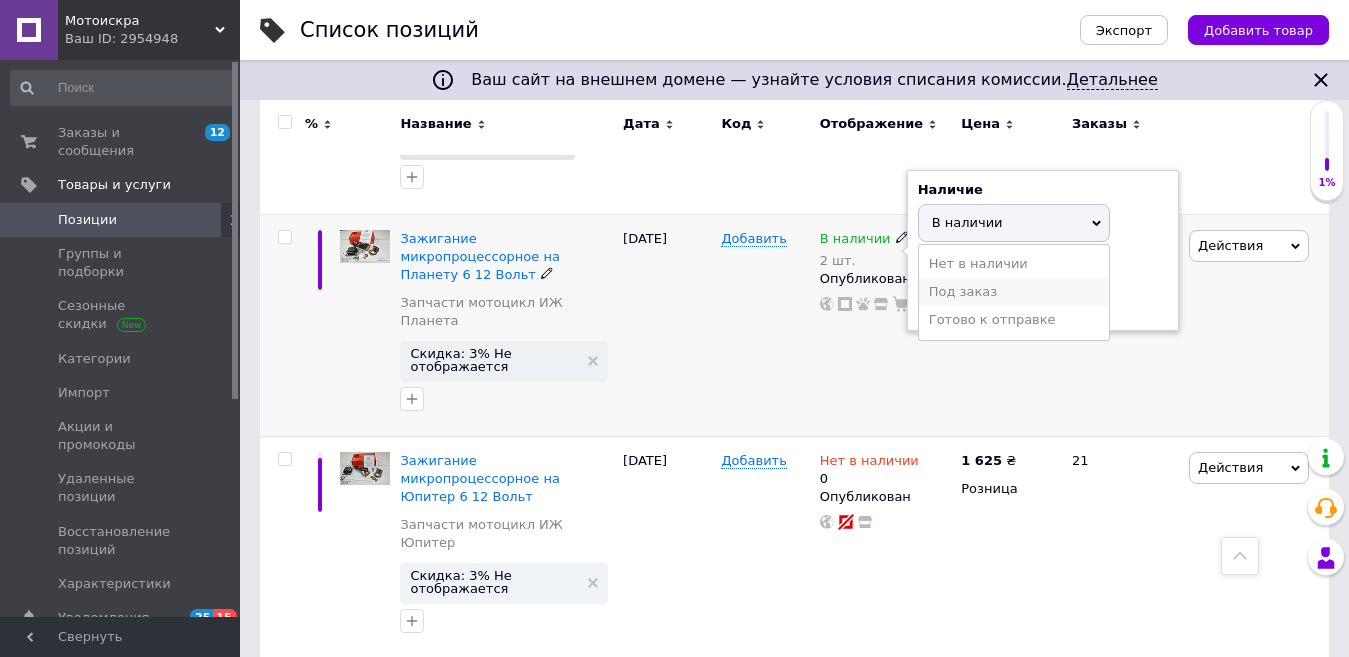
click at [1108, 278] on li "Под заказ" at bounding box center [1014, 292] width 190 height 28
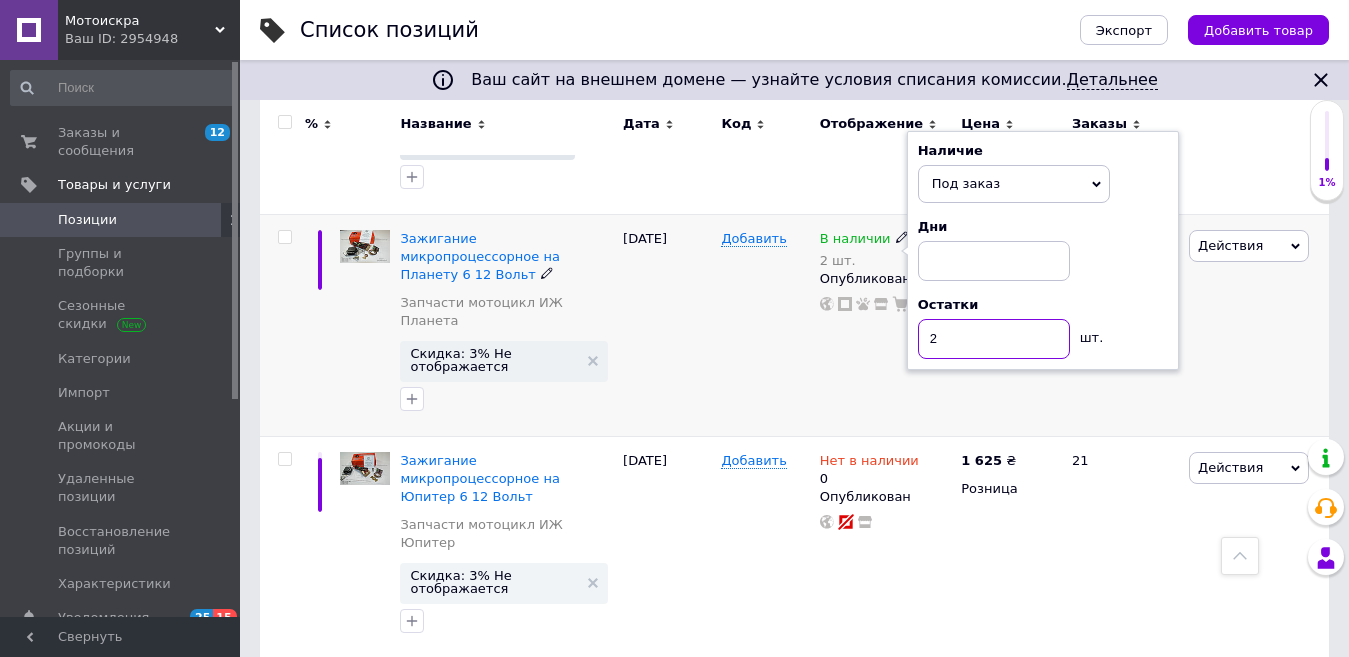
drag, startPoint x: 933, startPoint y: 321, endPoint x: 919, endPoint y: 318, distance: 14.3
click at [919, 319] on input "2" at bounding box center [994, 339] width 152 height 40
type input "1"
click at [1230, 340] on div "Действия Редактировать Поднять в начало группы Копировать Скидка Подарок Сопутс…" at bounding box center [1256, 325] width 145 height 222
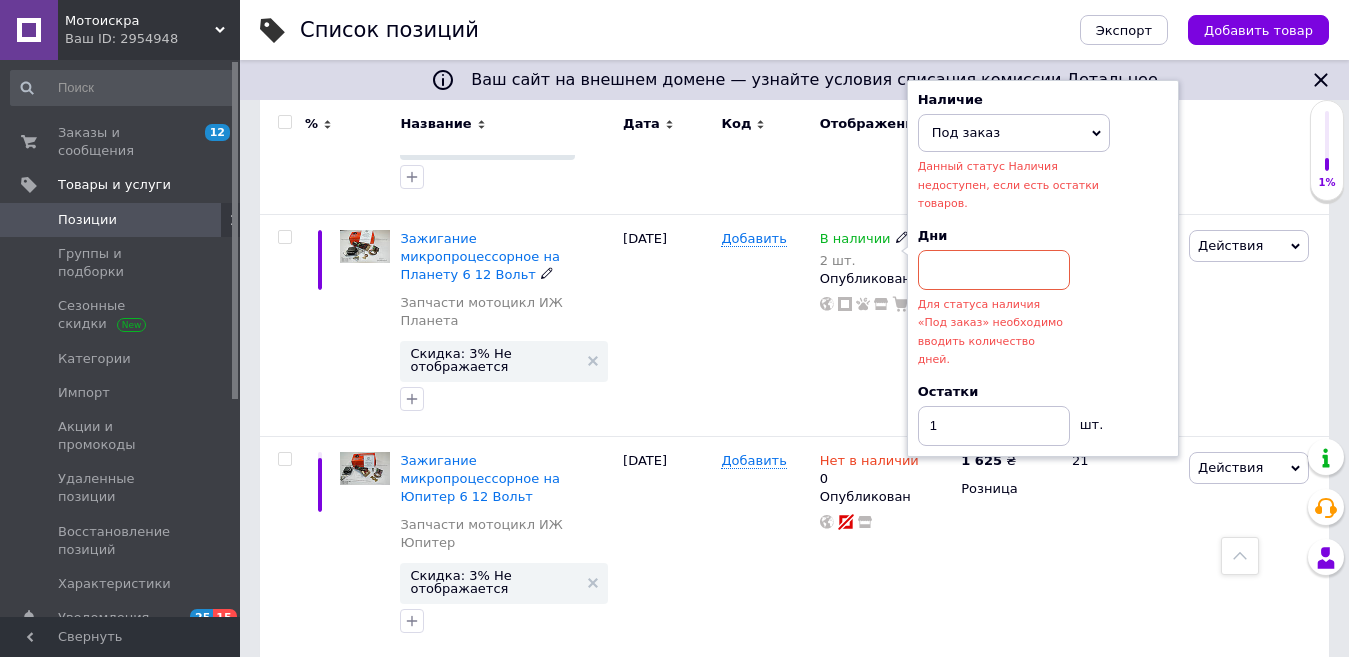
click at [1094, 129] on icon at bounding box center [1096, 133] width 9 height 9
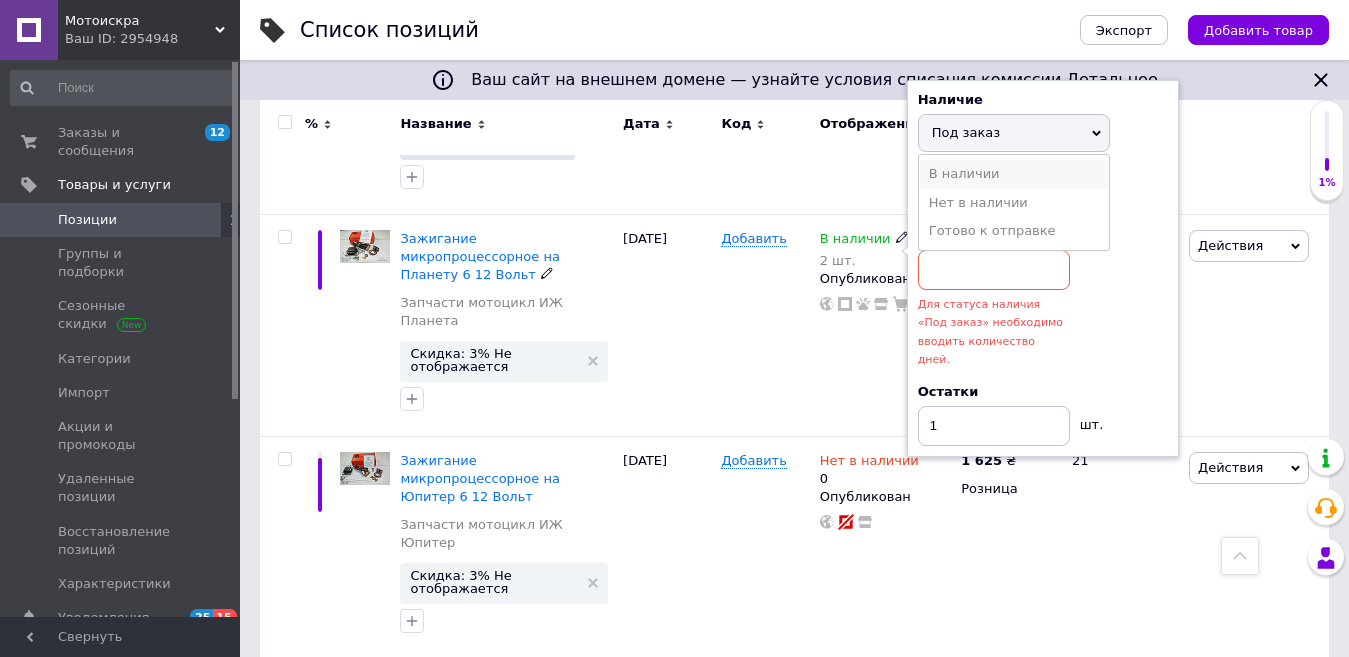
click at [1051, 160] on li "В наличии" at bounding box center [1014, 174] width 190 height 28
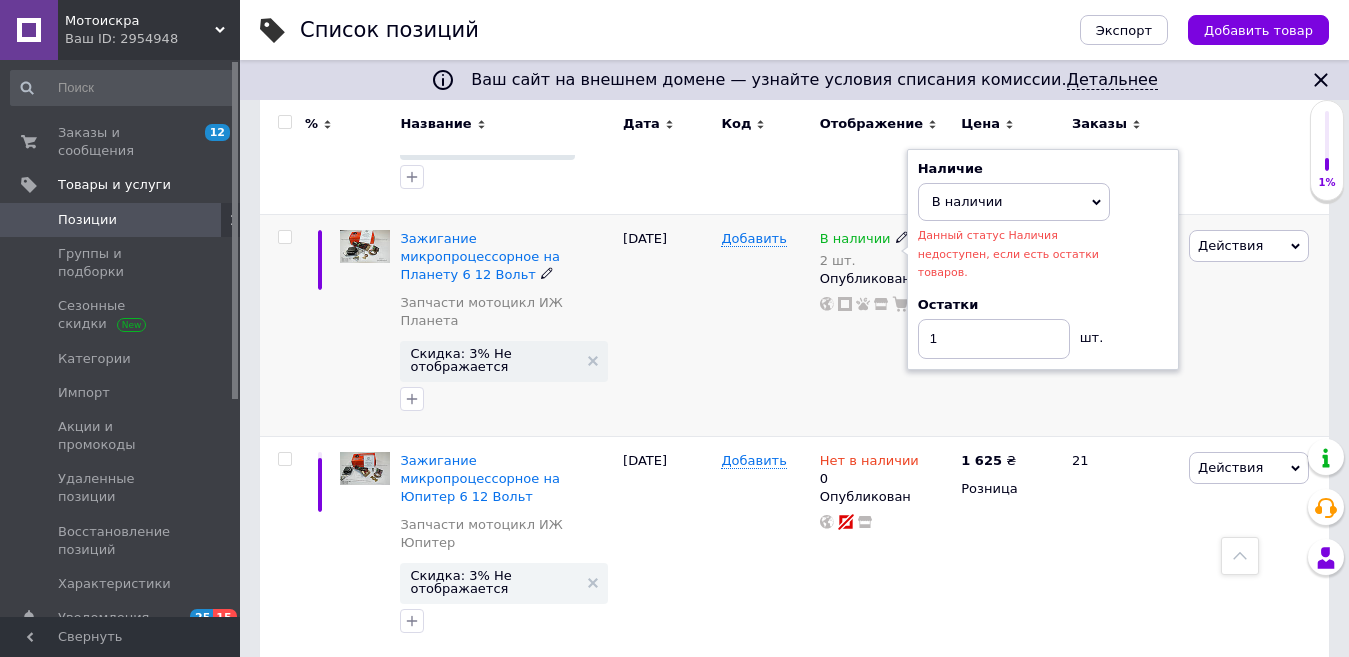
click at [1226, 354] on div "Действия Редактировать Поднять в начало группы Копировать Скидка Подарок Сопутс…" at bounding box center [1256, 325] width 145 height 222
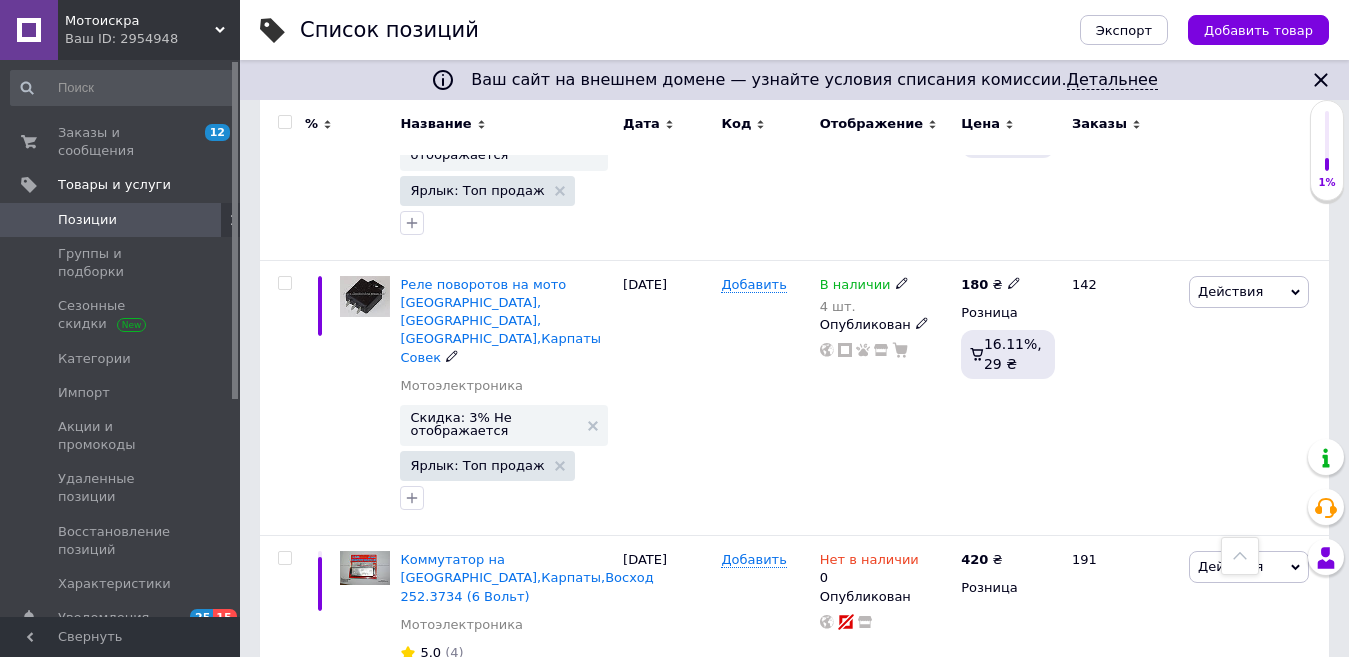
scroll to position [2596, 0]
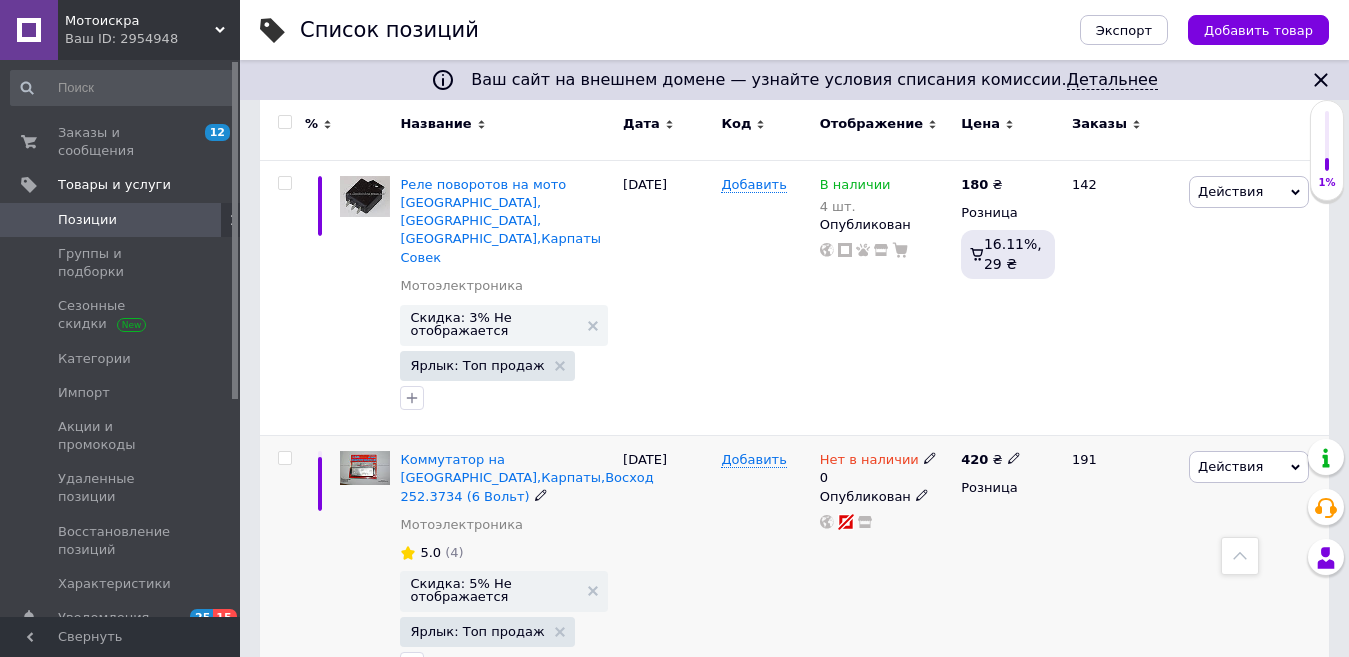
click at [924, 453] on use at bounding box center [929, 458] width 11 height 11
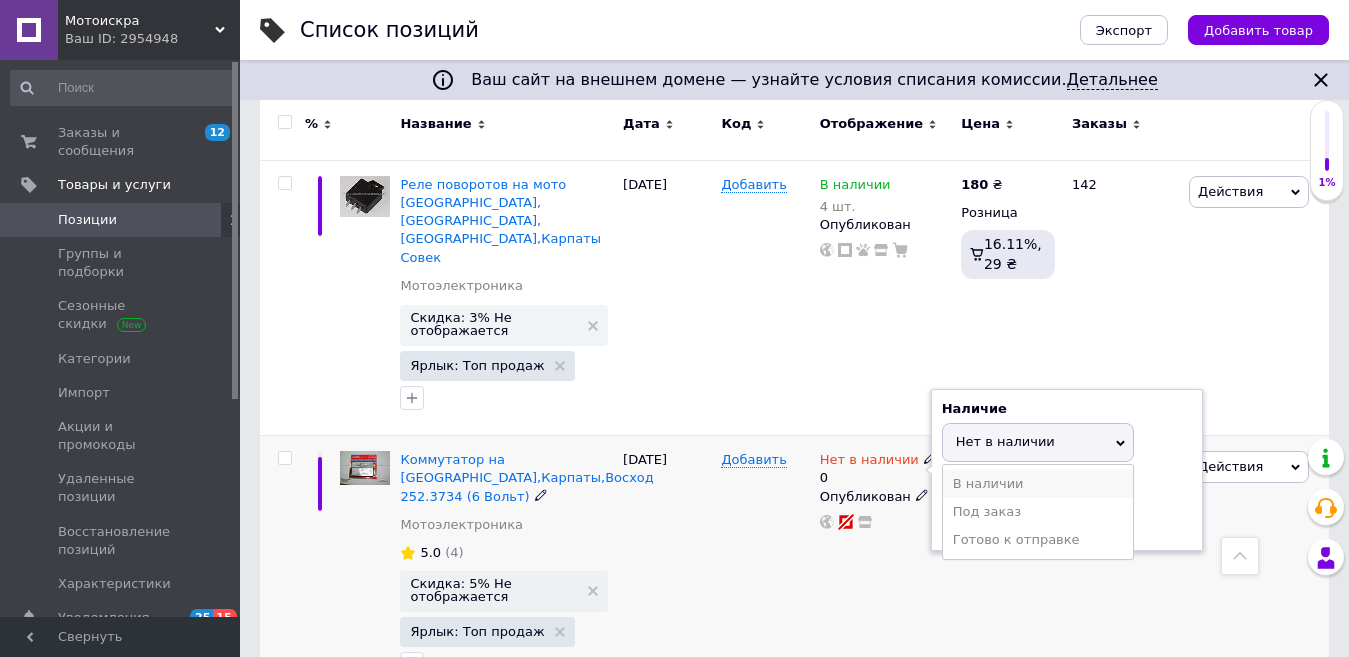
click at [995, 470] on li "В наличии" at bounding box center [1038, 484] width 190 height 28
drag, startPoint x: 983, startPoint y: 378, endPoint x: 933, endPoint y: 371, distance: 50.5
click at [933, 389] on div "Наличие В наличии Нет в наличии Под заказ Готово к отправке Остатки 0 шт." at bounding box center [1067, 470] width 272 height 162
type input "5"
click at [1010, 436] on div "420 ₴ Розница" at bounding box center [1008, 569] width 104 height 266
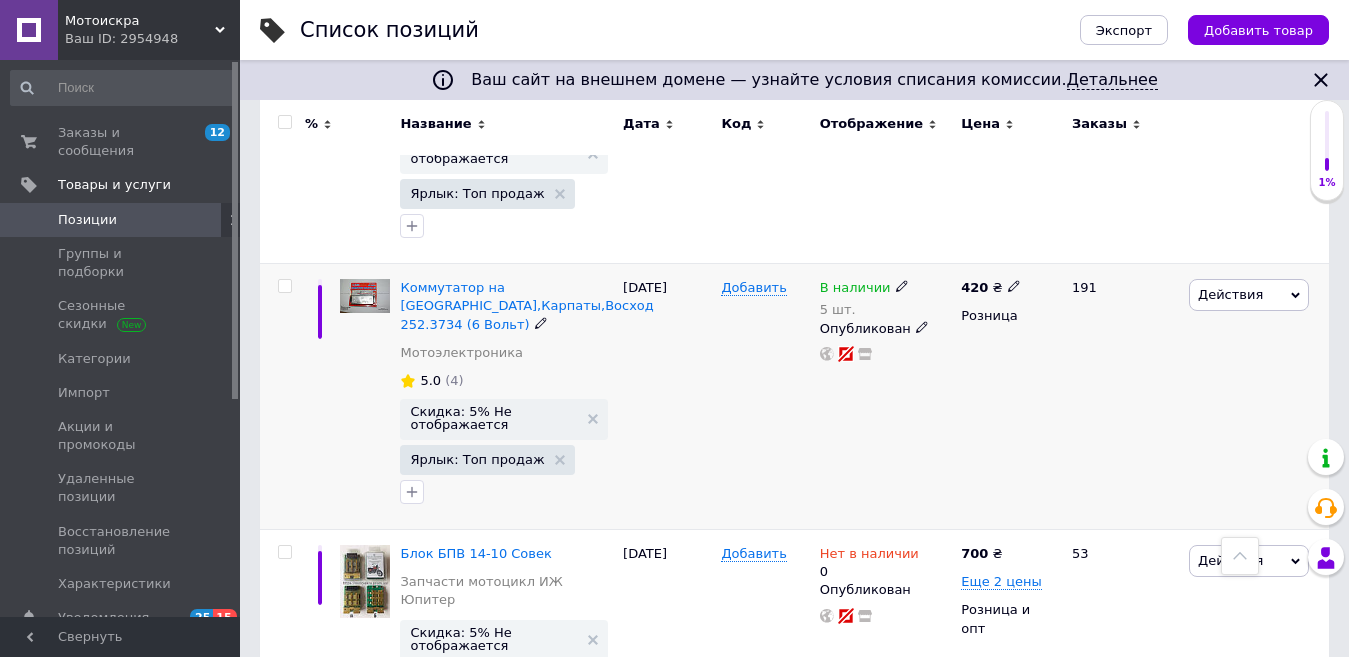
scroll to position [2796, 0]
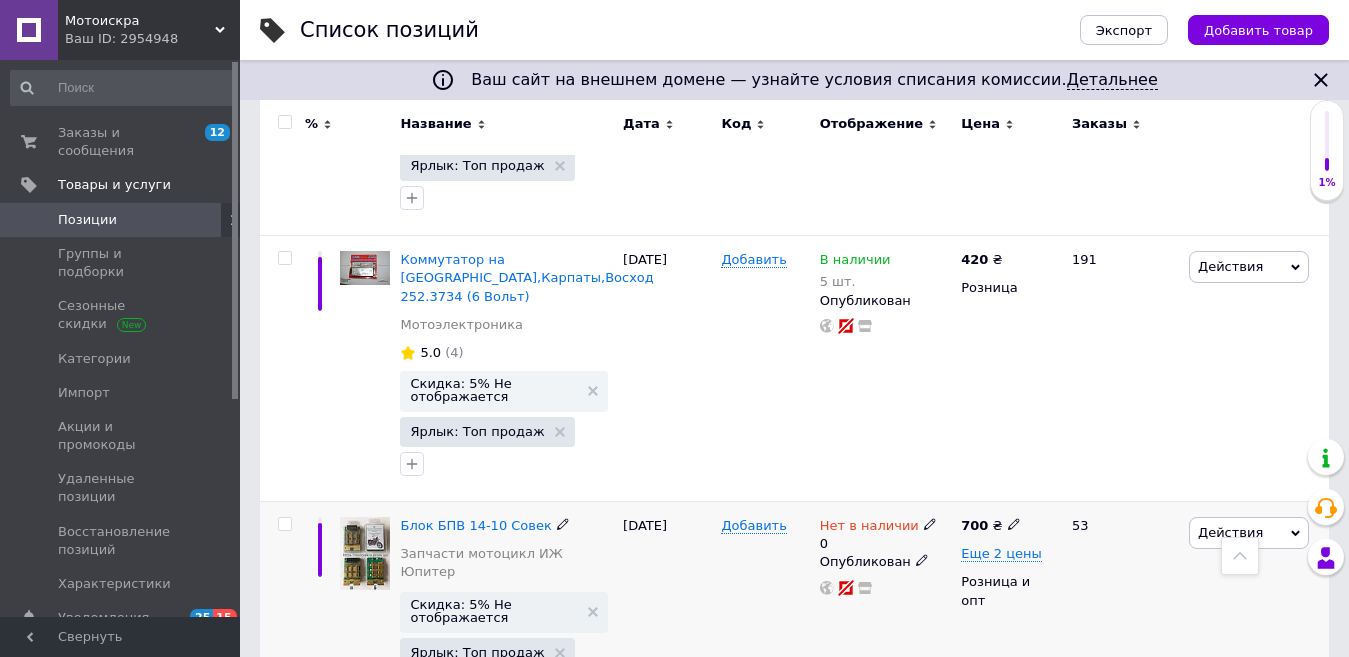
click at [924, 519] on use at bounding box center [929, 524] width 11 height 11
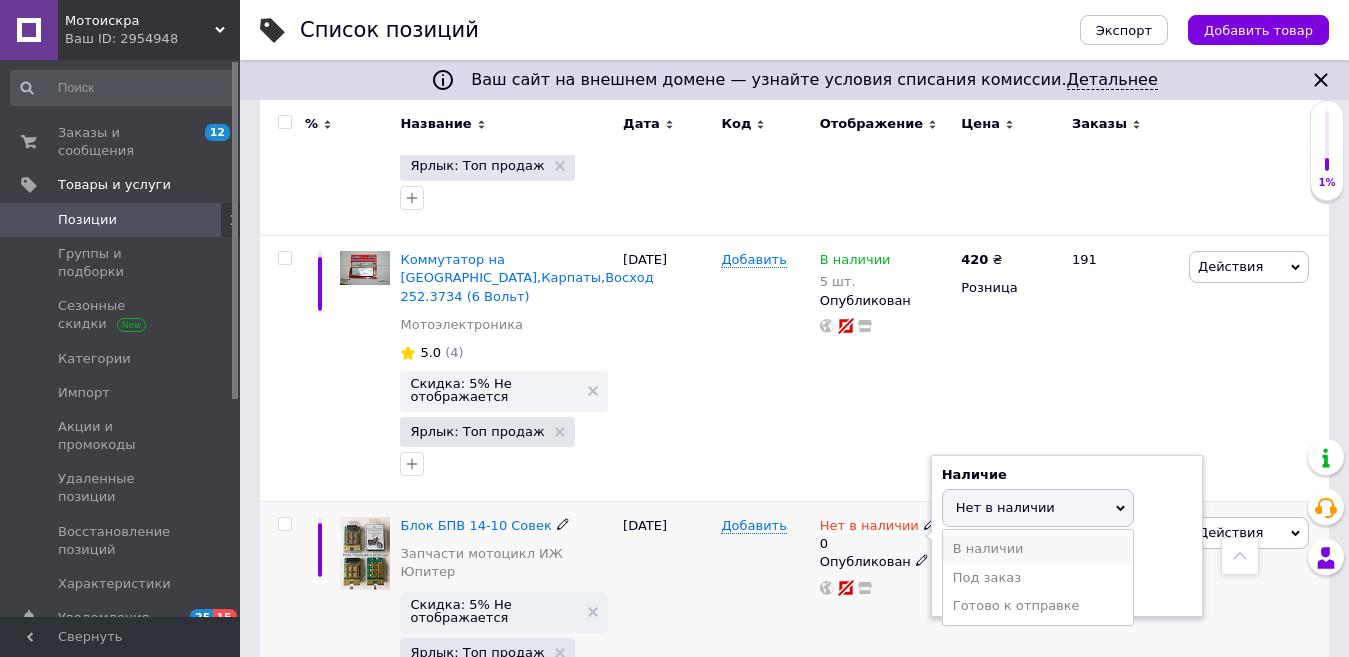
click at [1004, 535] on li "В наличии" at bounding box center [1038, 549] width 190 height 28
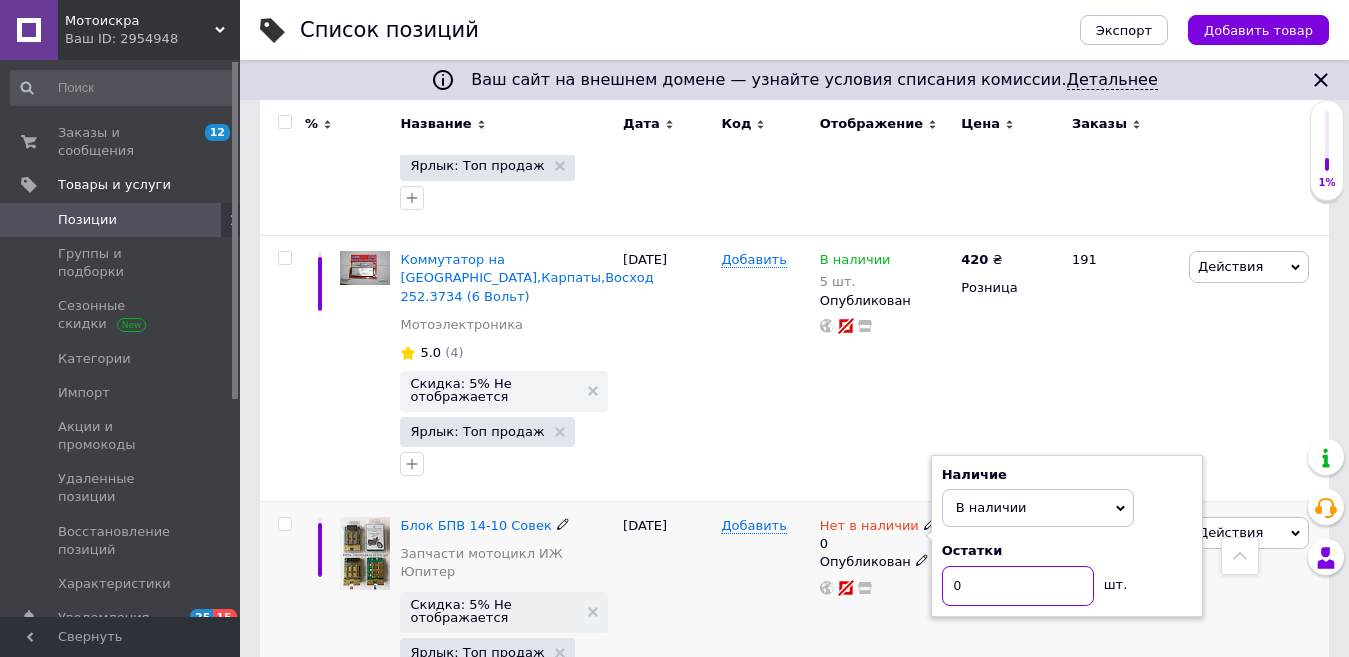
drag, startPoint x: 961, startPoint y: 433, endPoint x: 948, endPoint y: 432, distance: 13.0
click at [948, 566] on input "0" at bounding box center [1018, 586] width 152 height 40
type input "3"
click at [1044, 516] on div "700 ₴ Еще 2 цены Розница и опт" at bounding box center [1008, 611] width 104 height 221
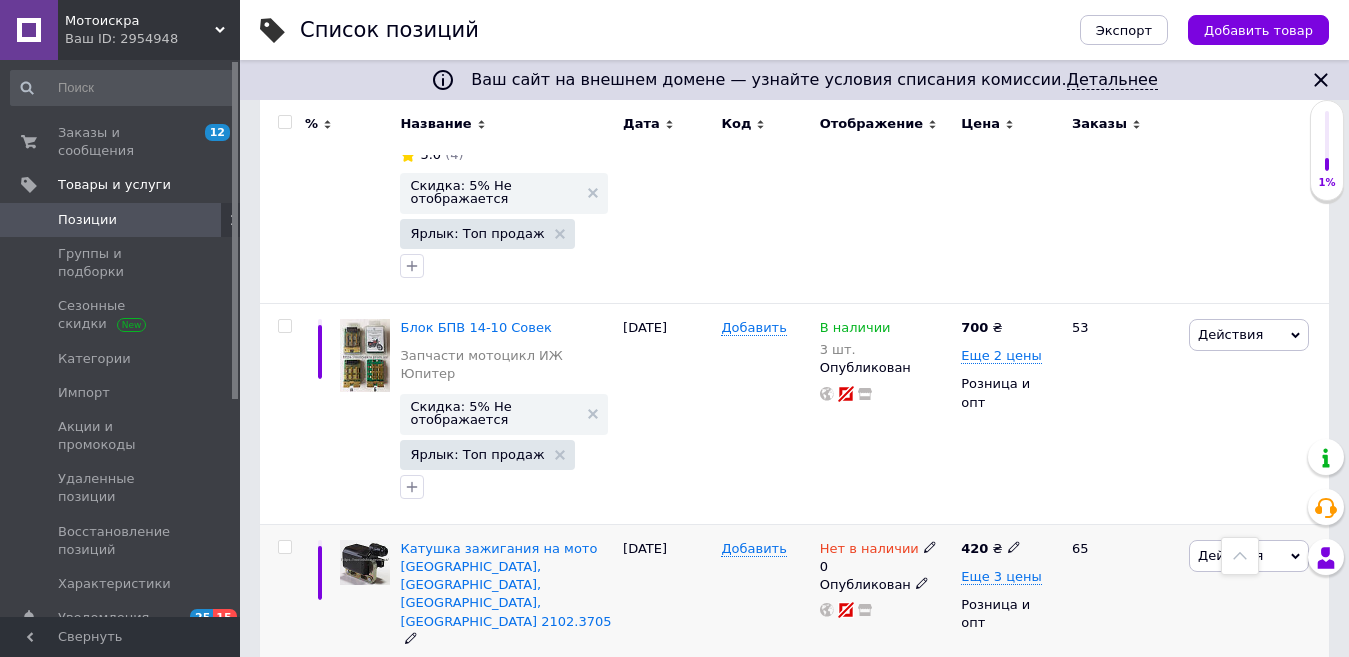
scroll to position [2996, 0]
click at [924, 539] on icon at bounding box center [930, 545] width 12 height 12
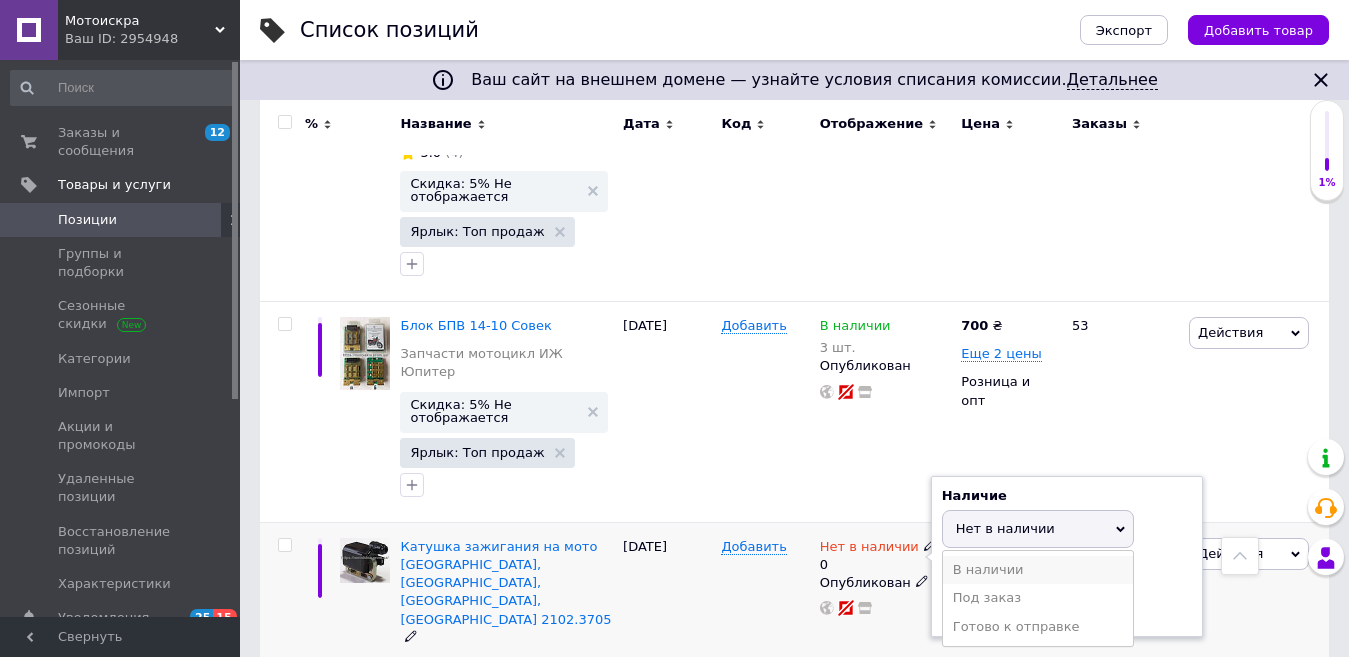
click at [992, 556] on li "В наличии" at bounding box center [1038, 570] width 190 height 28
drag, startPoint x: 983, startPoint y: 437, endPoint x: 953, endPoint y: 435, distance: 30.1
click at [953, 586] on input "0" at bounding box center [1018, 606] width 152 height 40
type input "3"
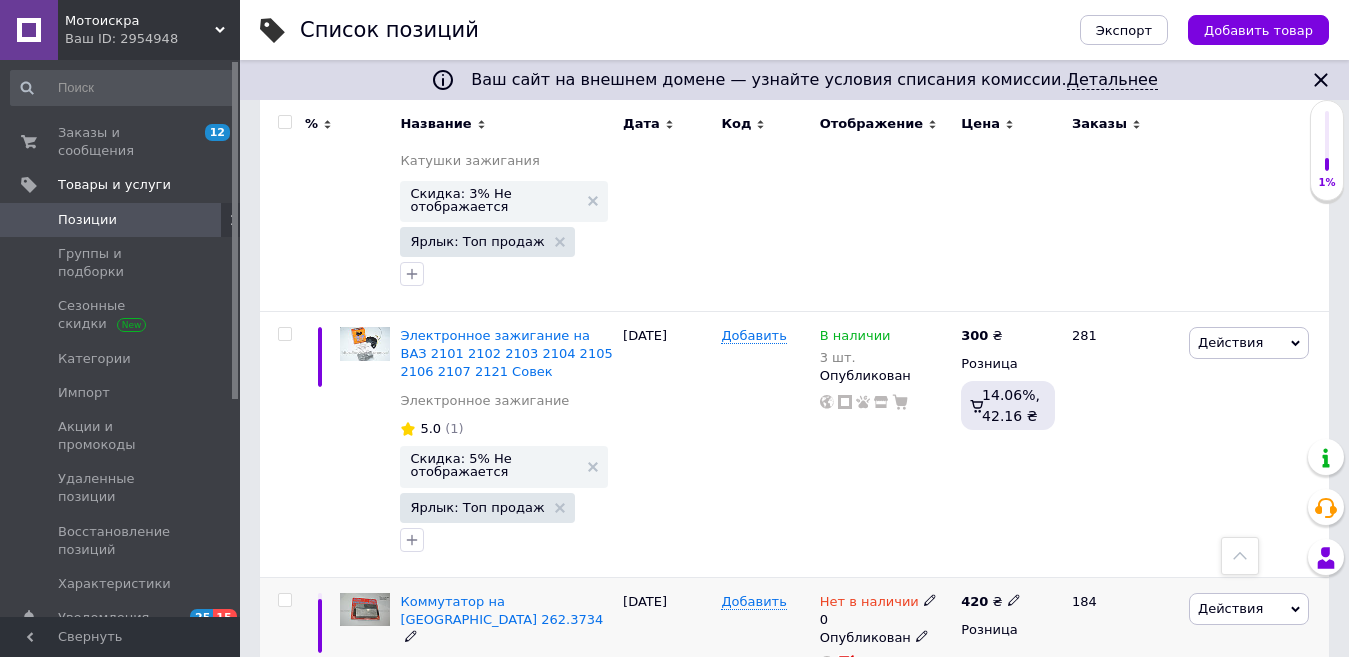
scroll to position [4095, 0]
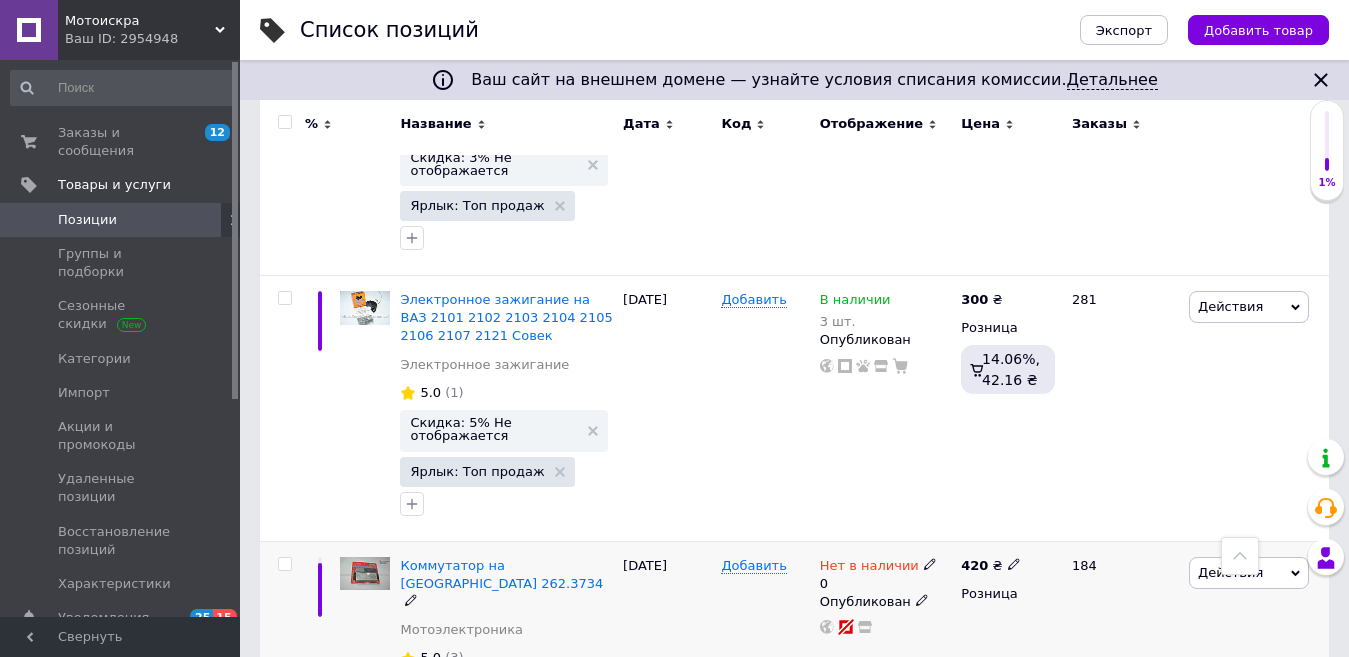
click at [916, 557] on div "Нет в наличии" at bounding box center [878, 566] width 117 height 18
click at [981, 575] on li "В наличии" at bounding box center [1038, 589] width 190 height 28
drag, startPoint x: 973, startPoint y: 373, endPoint x: 953, endPoint y: 370, distance: 20.2
click at [953, 605] on input "0" at bounding box center [1018, 625] width 152 height 40
type input "5"
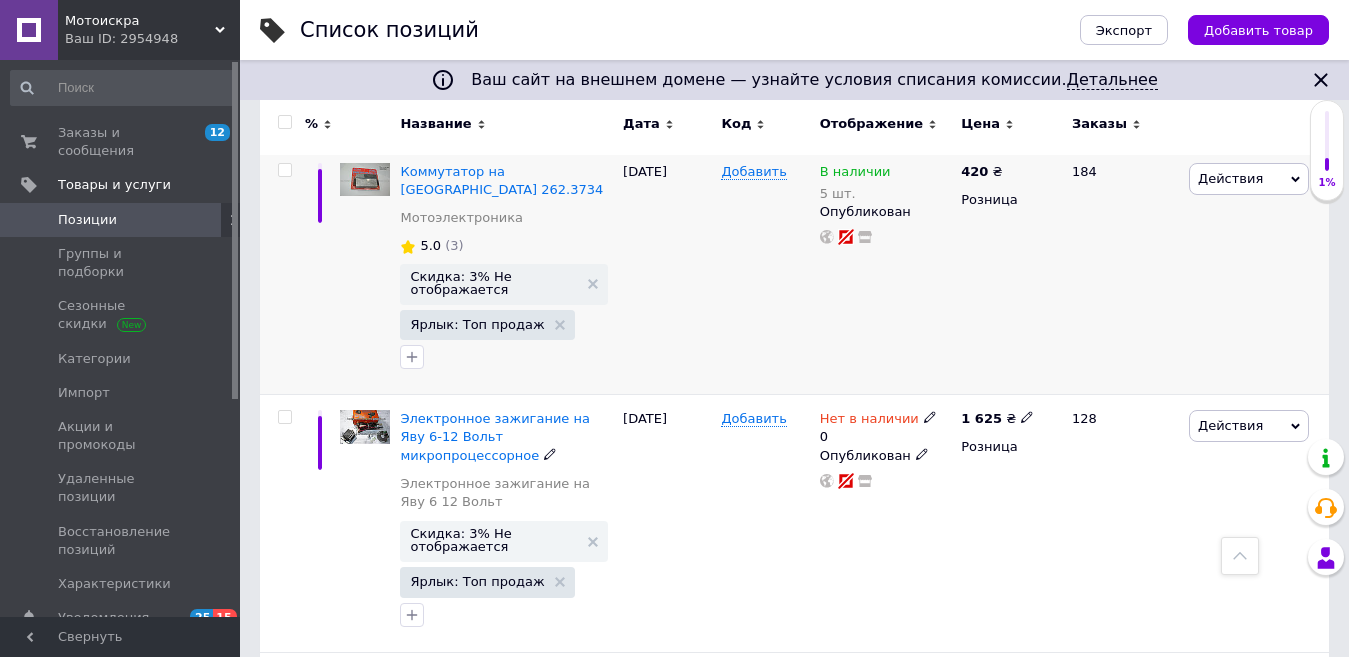
scroll to position [4495, 0]
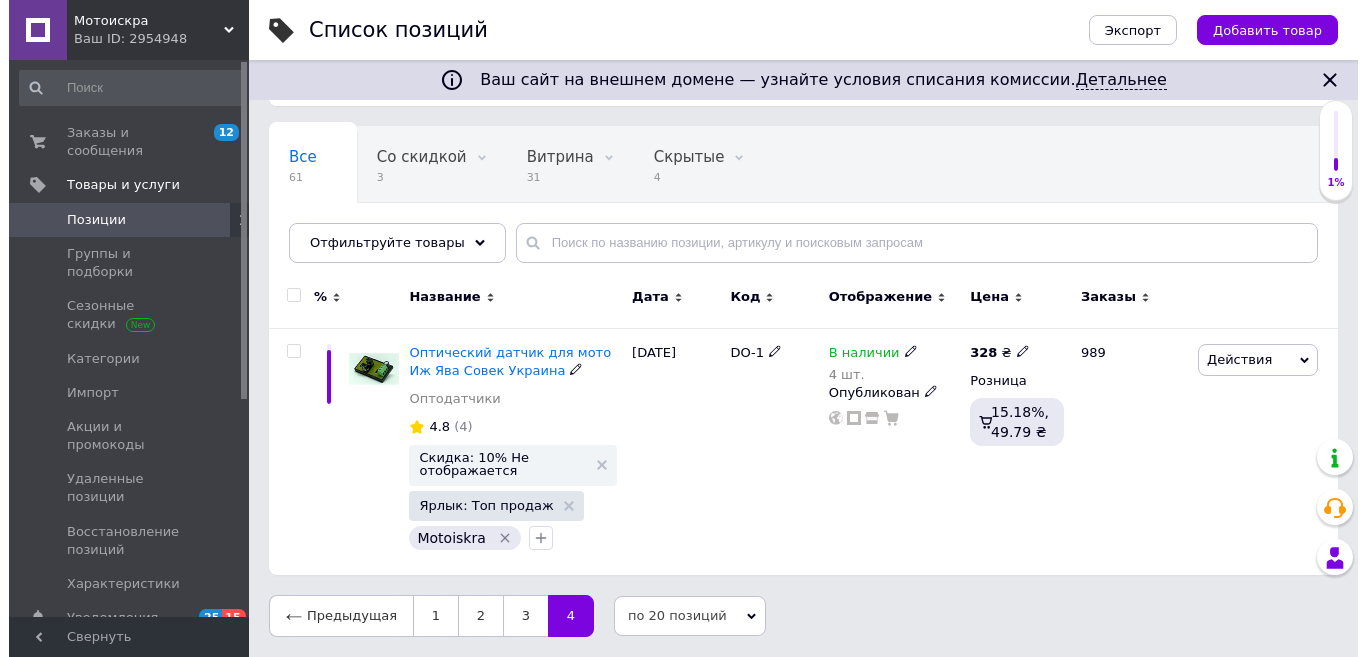
scroll to position [128, 0]
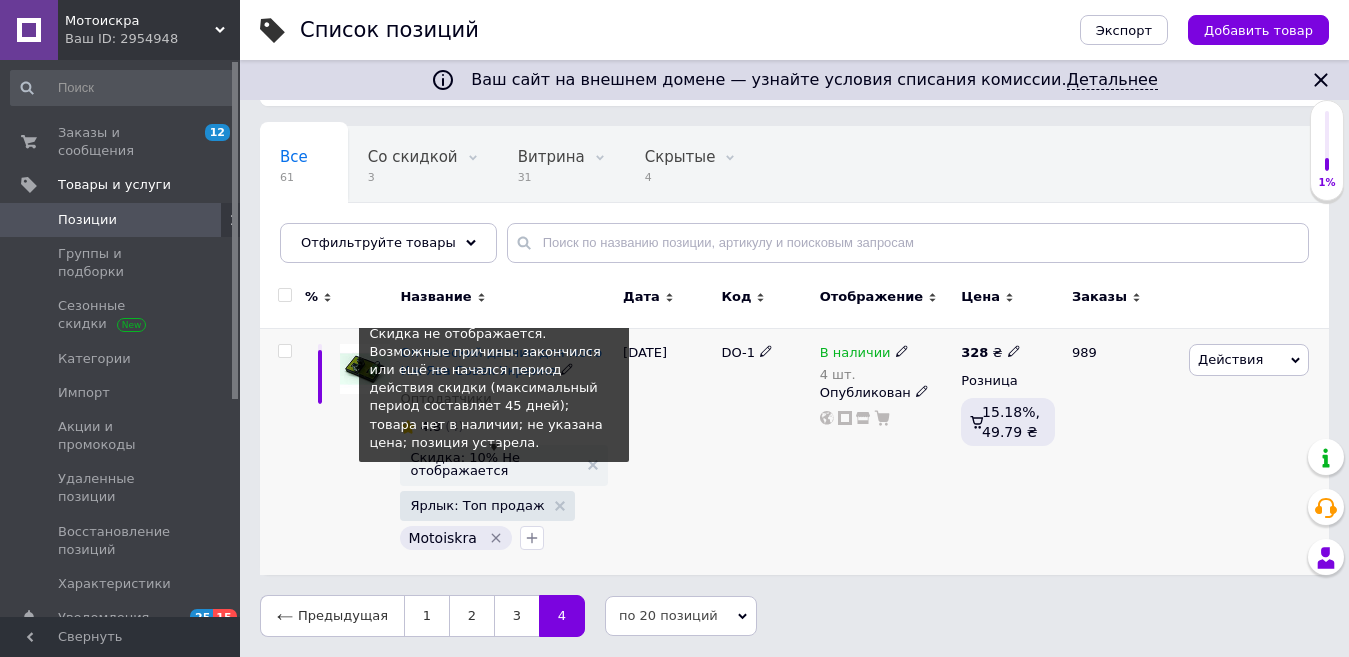
click at [504, 463] on span "Скидка: 10% Не отображается" at bounding box center [494, 464] width 168 height 26
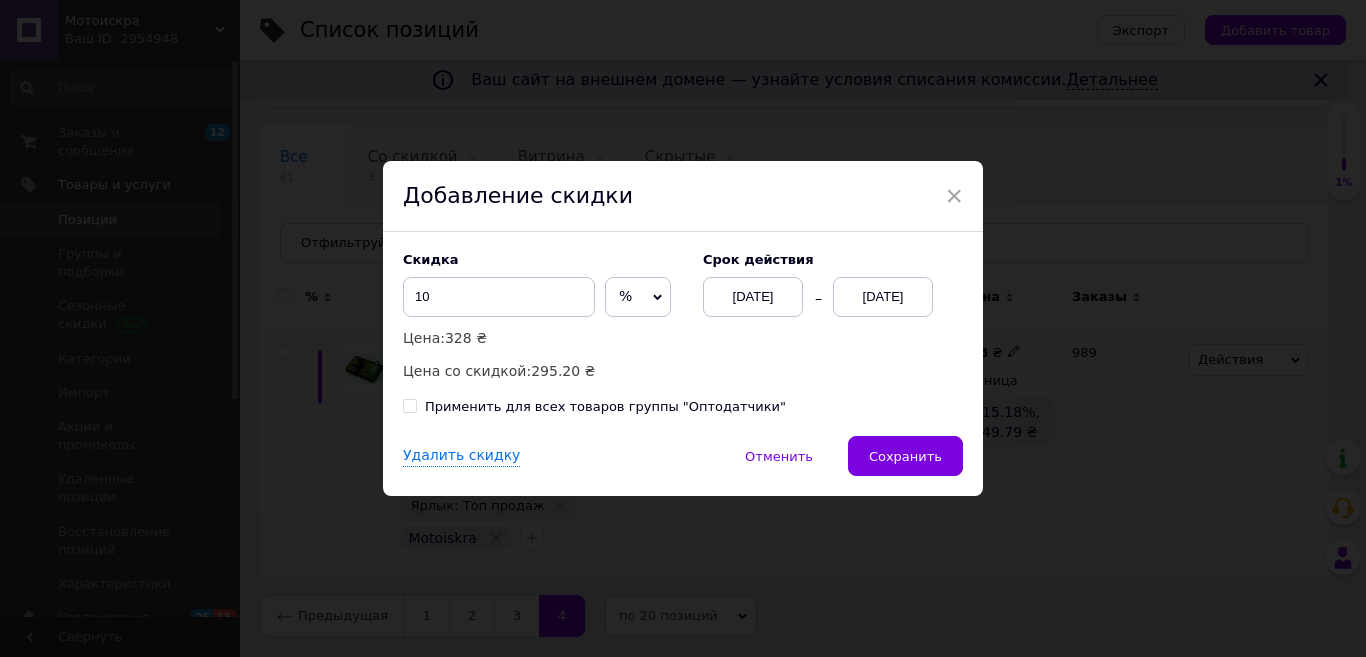
click at [861, 297] on div "12.08.2025" at bounding box center [883, 297] width 100 height 40
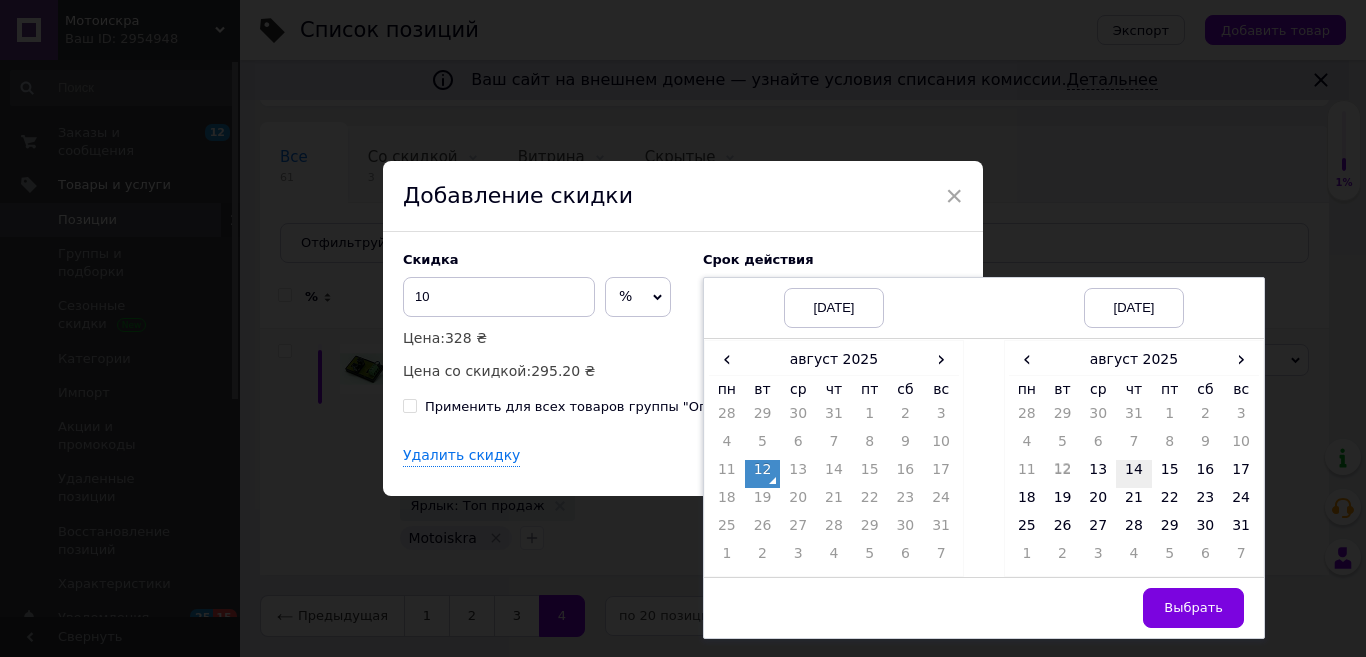
click at [1133, 476] on td "14" at bounding box center [1134, 474] width 36 height 28
click at [1186, 604] on span "Выбрать" at bounding box center [1193, 607] width 59 height 15
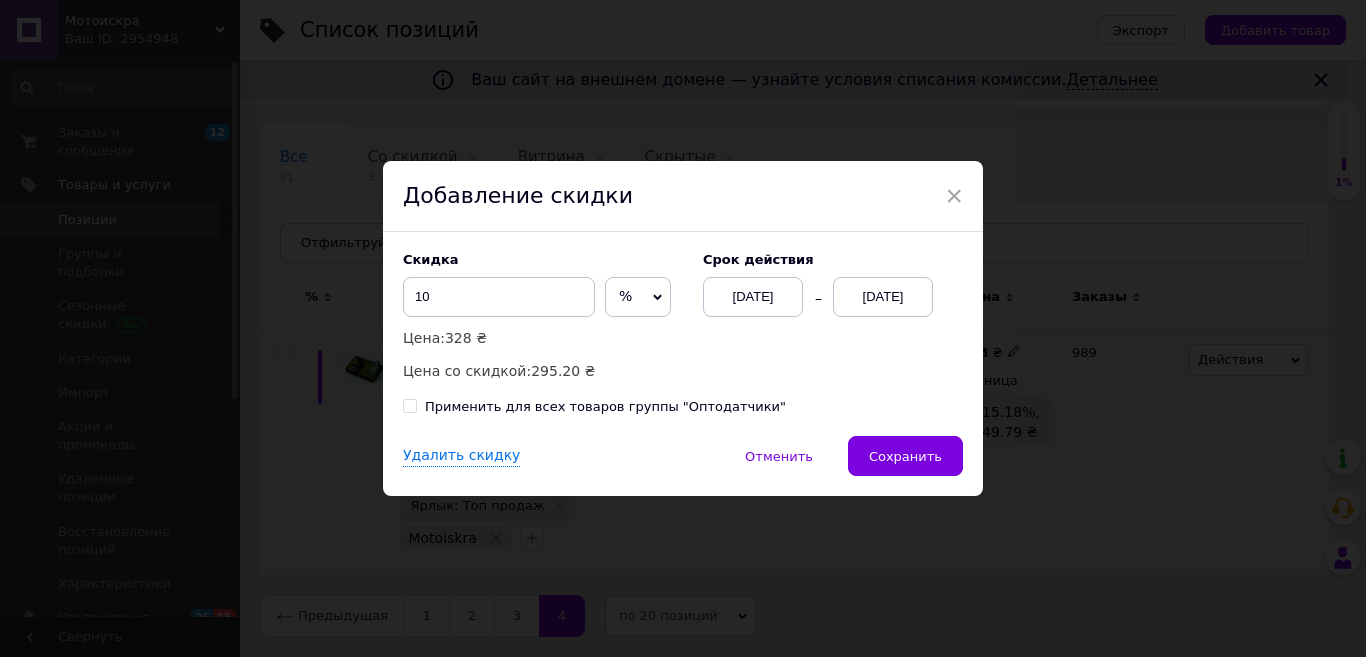
click at [912, 455] on span "Сохранить" at bounding box center [905, 456] width 73 height 15
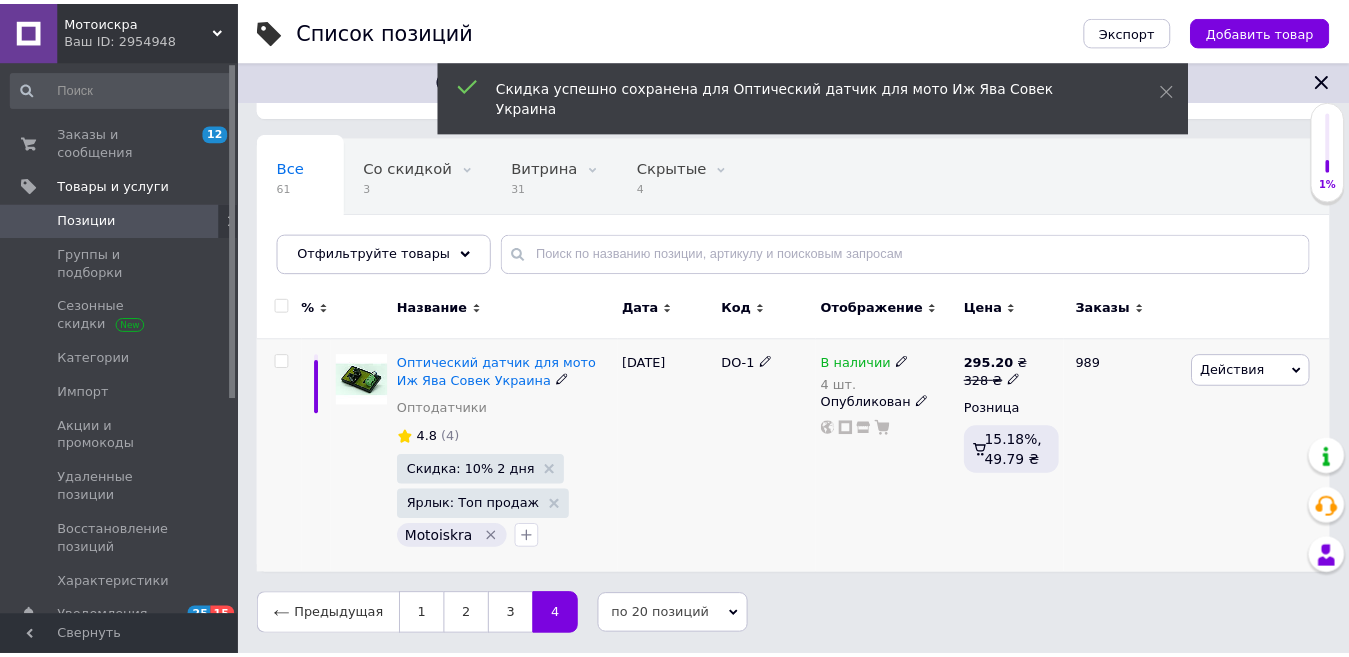
scroll to position [117, 0]
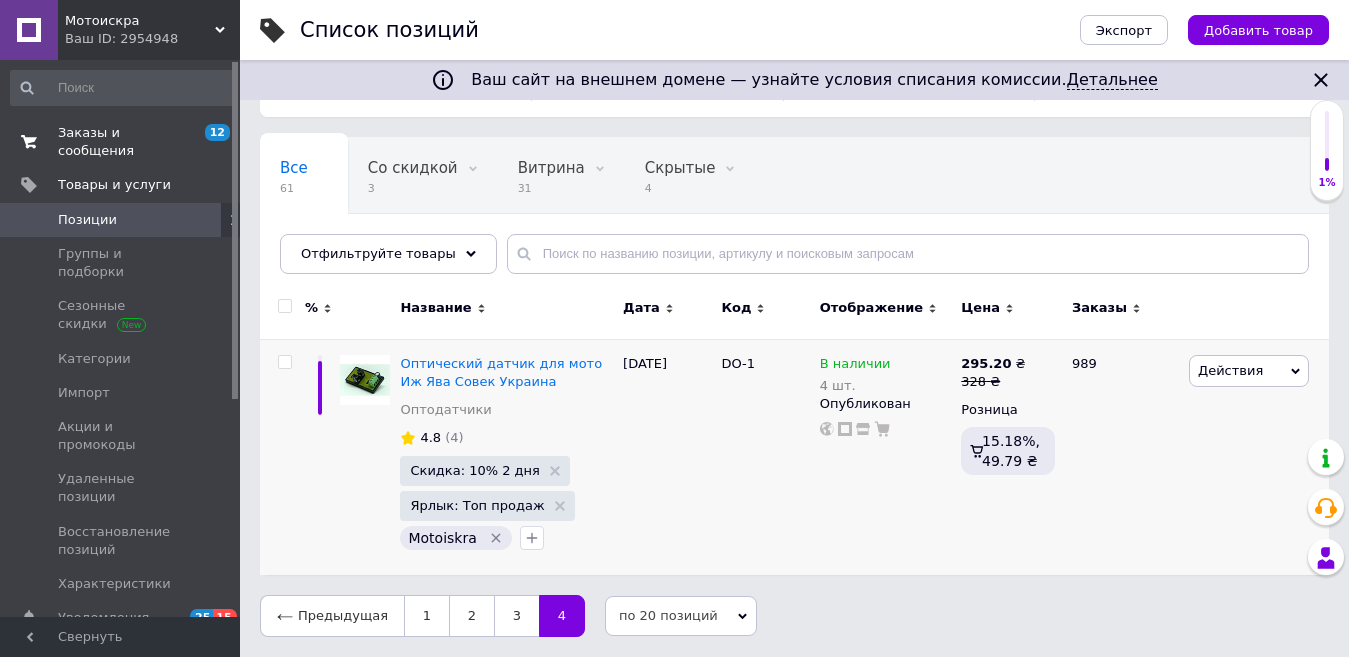
click at [76, 126] on span "Заказы и сообщения" at bounding box center [121, 142] width 127 height 36
